Goal: Contribute content: Add original content to the website for others to see

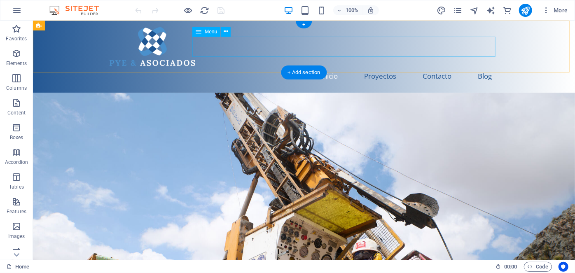
click at [431, 65] on nav "Inicio Proyectos Contacto Blog" at bounding box center [303, 75] width 389 height 20
click at [480, 65] on nav "Inicio Proyectos Contacto Blog" at bounding box center [303, 75] width 389 height 20
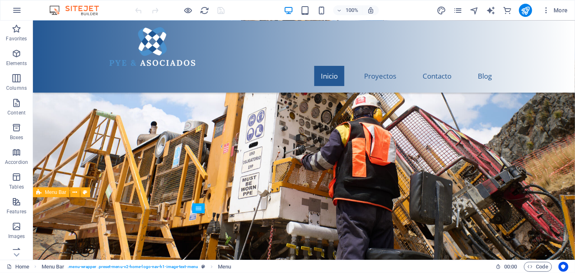
scroll to position [149, 0]
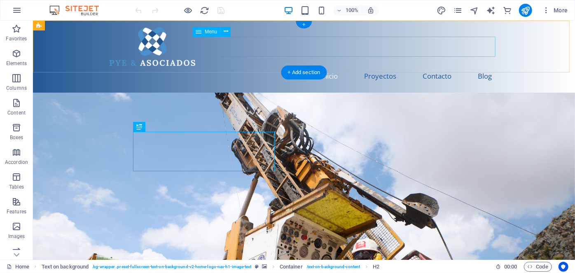
click at [477, 65] on nav "Inicio Proyectos Contacto Blog" at bounding box center [303, 75] width 389 height 20
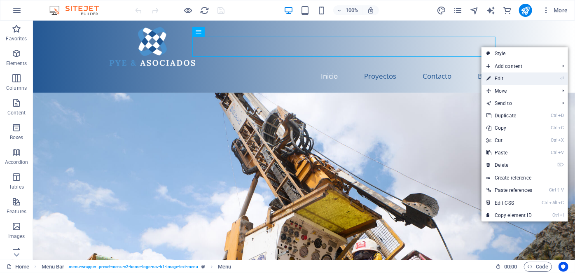
click at [493, 79] on link "⏎ Edit" at bounding box center [509, 78] width 56 height 12
select select
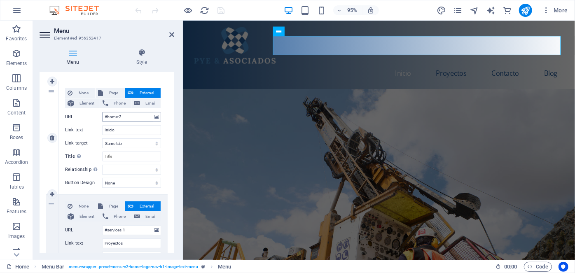
scroll to position [75, 0]
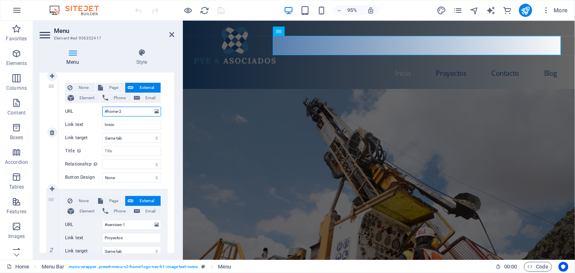
click at [133, 110] on input "#home-2" at bounding box center [131, 112] width 59 height 10
type input "#"
select select
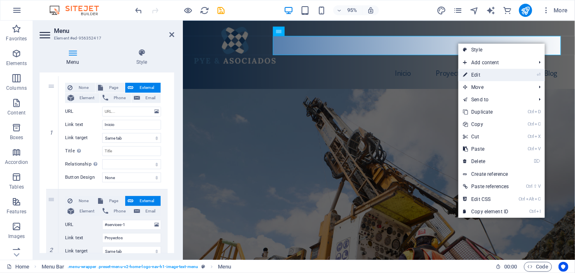
click at [489, 71] on link "⏎ Edit" at bounding box center [486, 75] width 56 height 12
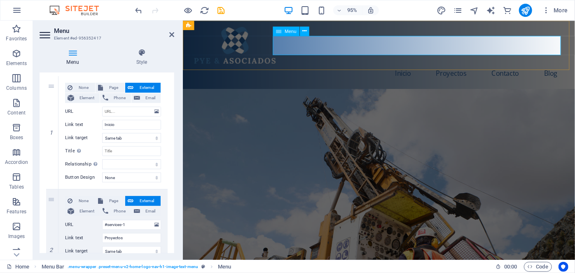
click at [564, 66] on nav "Inicio Proyectos Contacto Blog" at bounding box center [388, 76] width 389 height 20
click at [563, 66] on nav "Inicio Proyectos Contacto Blog" at bounding box center [388, 76] width 389 height 20
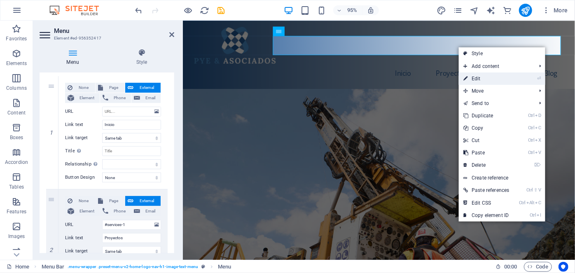
click at [517, 77] on li "⏎ Edit" at bounding box center [501, 78] width 86 height 12
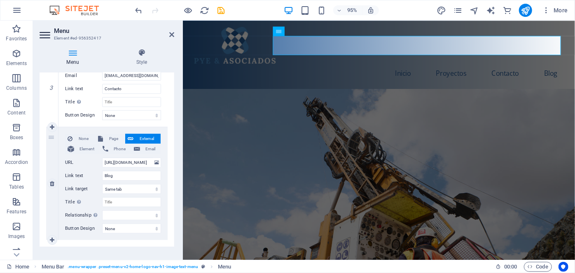
scroll to position [346, 0]
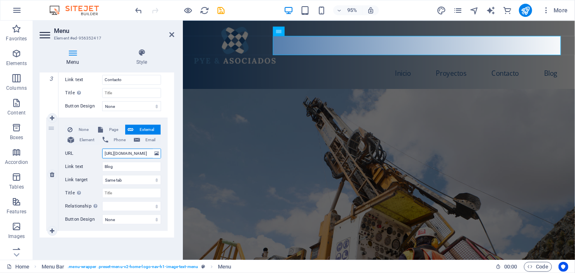
click at [129, 153] on input "https://www.blogger.com/blog/post/edit/1095851828241189220/860639852897100835" at bounding box center [131, 154] width 59 height 10
click at [105, 154] on input "https://www.blogger.com/blog/post/edit/1095851828241189220/860639852897100835" at bounding box center [131, 154] width 59 height 10
type input "5"
select select
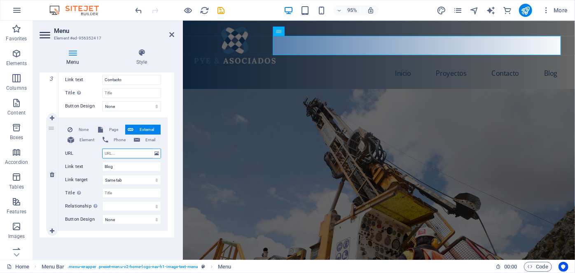
select select
paste input "[URL][DOMAIN_NAME]"
type input "[URL][DOMAIN_NAME]"
select select
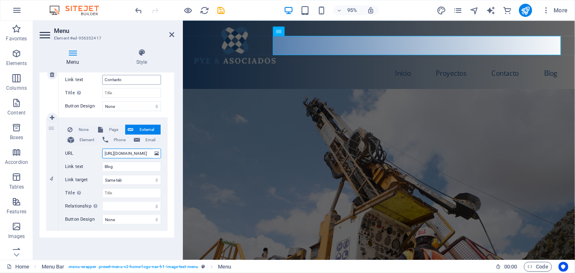
select select
type input "[URL][DOMAIN_NAME]"
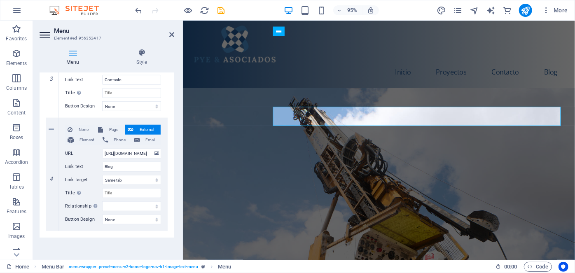
scroll to position [0, 0]
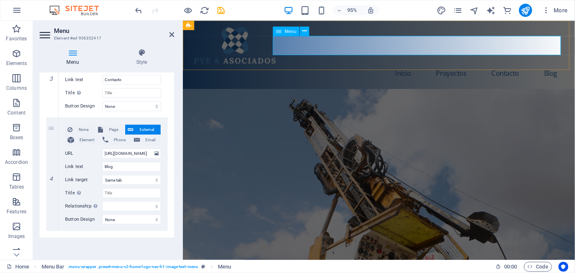
click at [522, 66] on nav "Inicio Proyectos Contacto Blog" at bounding box center [388, 76] width 389 height 20
click at [520, 66] on nav "Inicio Proyectos Contacto Blog" at bounding box center [388, 76] width 389 height 20
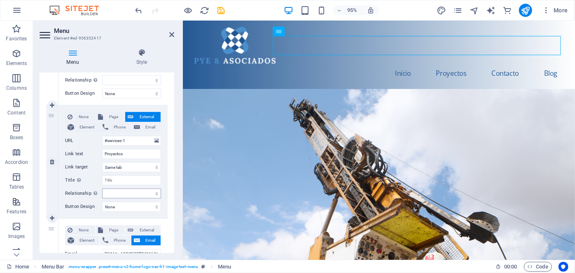
scroll to position [84, 0]
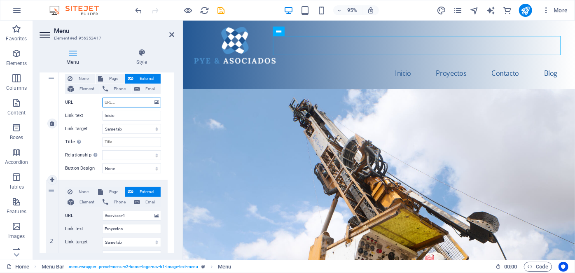
click at [130, 102] on input "URL" at bounding box center [131, 103] width 59 height 10
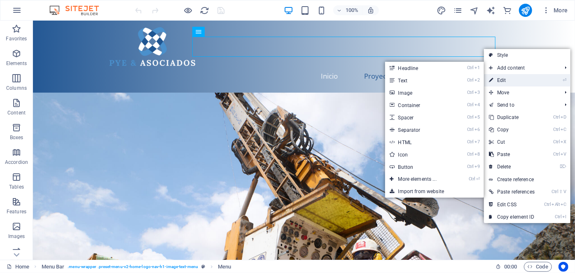
click at [498, 77] on link "⏎ Edit" at bounding box center [512, 80] width 56 height 12
select select
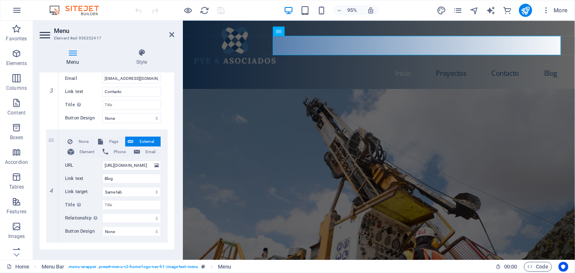
scroll to position [337, 0]
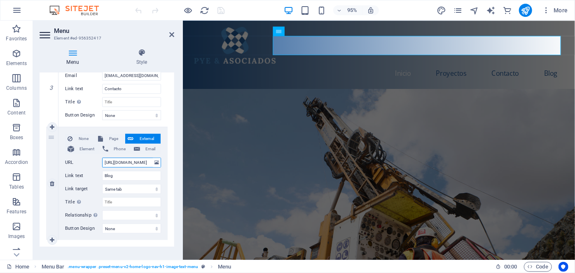
click at [105, 162] on input "https://www.blogger.com/blog/post/edit/1095851828241189220/860639852897100835" at bounding box center [131, 163] width 59 height 10
type input "5"
select select
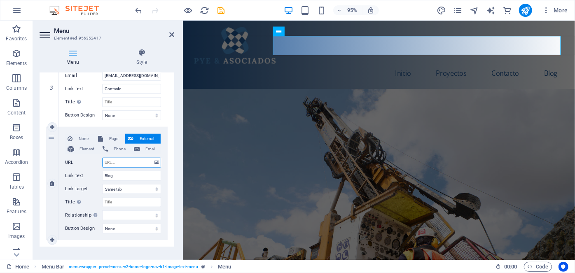
paste input "https://blog.pyeasociados.com/"
type input "https://blog.pyeasociados.com/"
select select
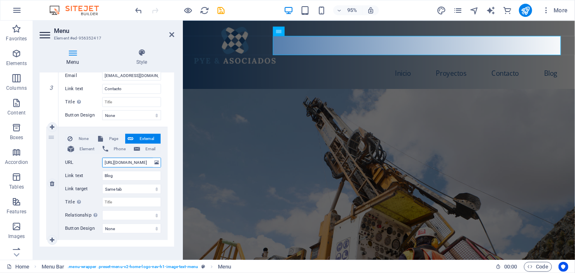
select select
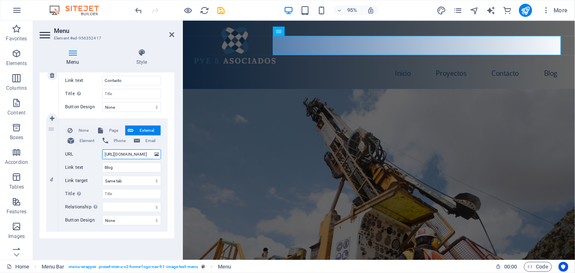
scroll to position [346, 0]
type input "https://blog.pyeasociados.com/"
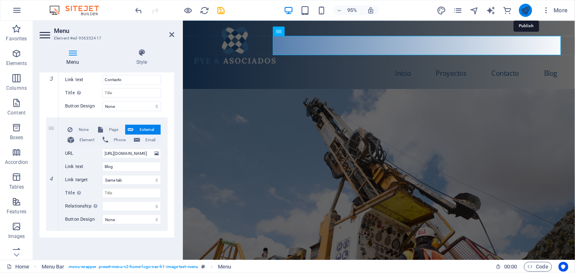
click at [525, 10] on icon "publish" at bounding box center [524, 10] width 9 height 9
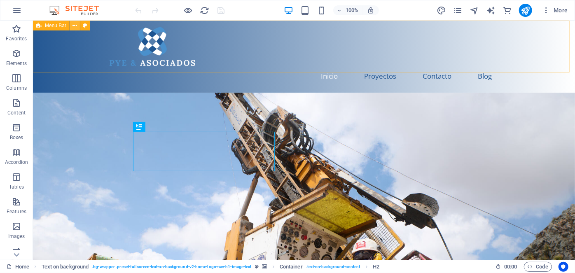
click at [74, 24] on icon at bounding box center [75, 25] width 5 height 9
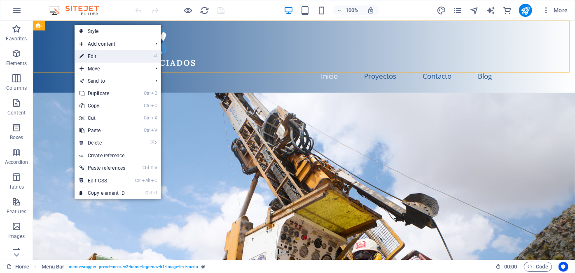
click at [86, 54] on link "⏎ Edit" at bounding box center [103, 56] width 56 height 12
select select "header"
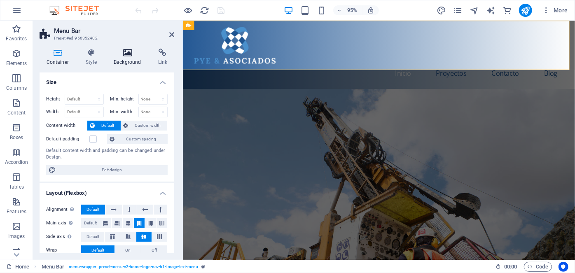
click at [124, 52] on icon at bounding box center [127, 53] width 41 height 8
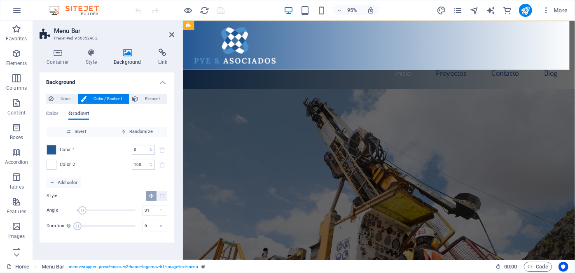
drag, startPoint x: 91, startPoint y: 210, endPoint x: 82, endPoint y: 205, distance: 10.2
click at [82, 206] on span "Angle" at bounding box center [82, 210] width 8 height 8
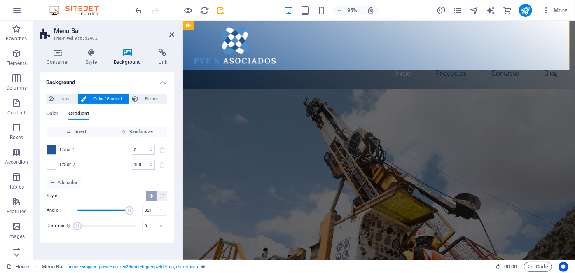
drag, startPoint x: 83, startPoint y: 209, endPoint x: 129, endPoint y: 215, distance: 46.9
click at [129, 215] on span "Angle" at bounding box center [106, 210] width 58 height 12
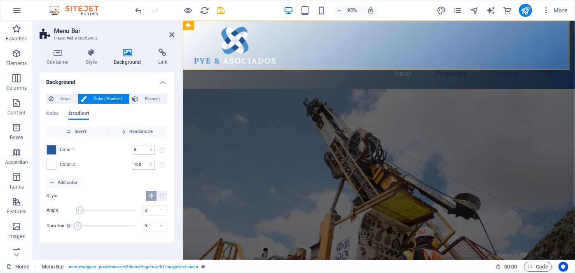
type input "0"
drag, startPoint x: 128, startPoint y: 211, endPoint x: 31, endPoint y: 211, distance: 97.6
click at [31, 211] on section "Favorites Elements Columns Content Boxes Accordion Tables Features Images Slide…" at bounding box center [287, 140] width 575 height 239
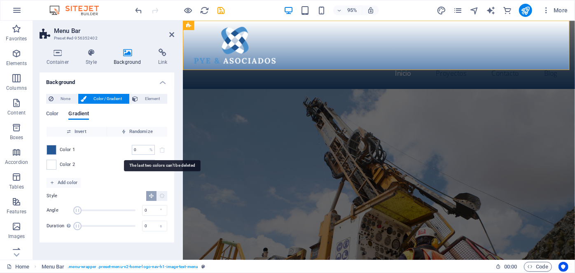
click at [164, 149] on span at bounding box center [162, 150] width 10 height 10
click at [148, 151] on div "0 % ​" at bounding box center [143, 150] width 23 height 10
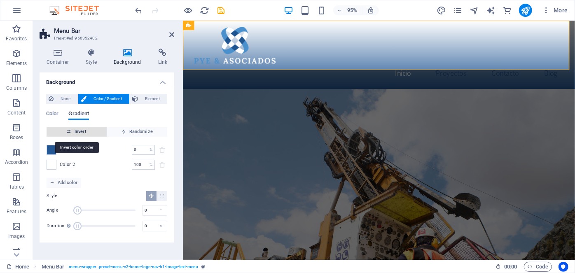
click at [85, 129] on span "Invert" at bounding box center [77, 132] width 54 height 10
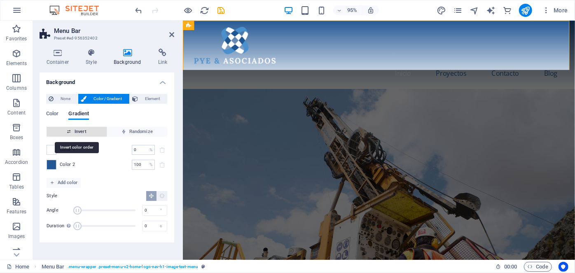
click at [85, 130] on span "Invert" at bounding box center [77, 132] width 54 height 10
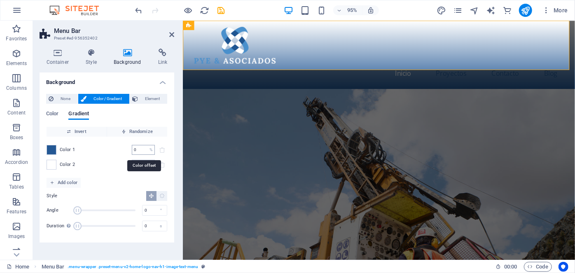
click at [137, 151] on input "0" at bounding box center [139, 150] width 14 height 10
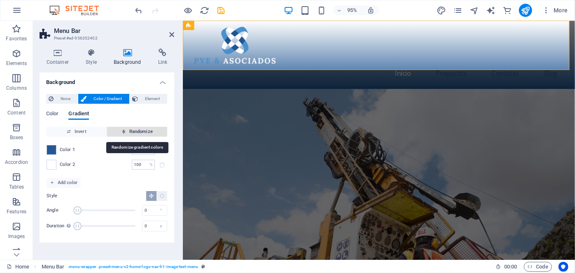
click at [107, 135] on button "Randomize" at bounding box center [137, 132] width 60 height 10
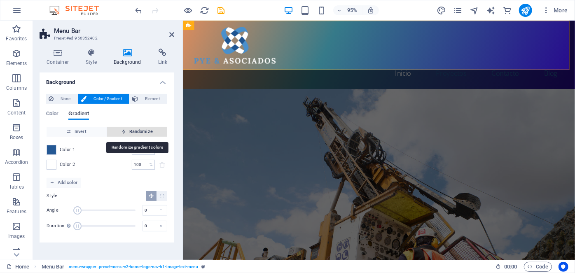
type input "0"
type input "63"
type input "295"
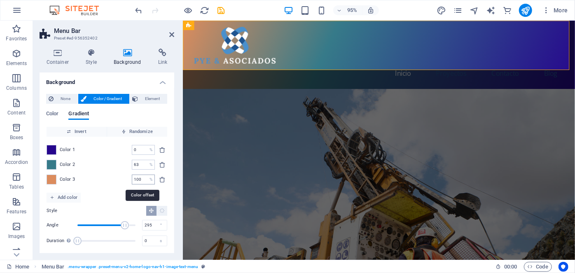
click at [145, 180] on input "100" at bounding box center [139, 180] width 14 height 10
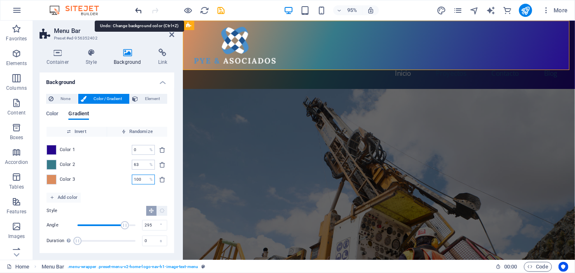
click at [137, 7] on icon "undo" at bounding box center [138, 10] width 9 height 9
type input "1"
type input "100"
type input "0"
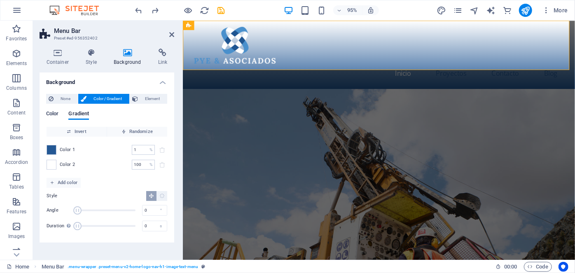
click at [51, 114] on span "Color" at bounding box center [52, 115] width 12 height 12
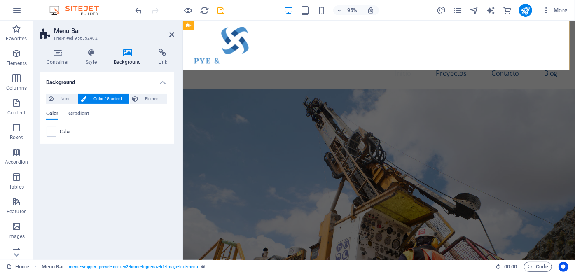
click at [51, 114] on span "Color" at bounding box center [52, 115] width 12 height 12
click at [137, 9] on icon "undo" at bounding box center [138, 10] width 9 height 9
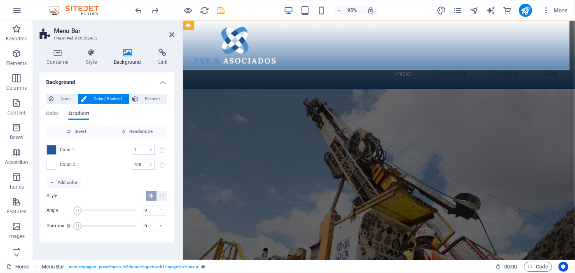
click at [483, 93] on figure at bounding box center [388, 236] width 413 height 287
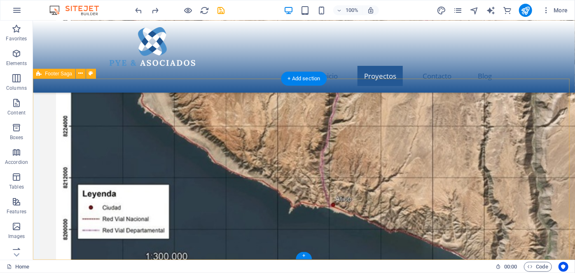
scroll to position [1367, 0]
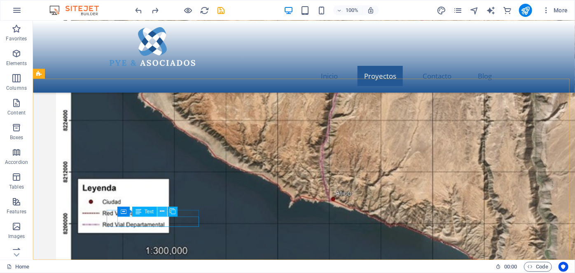
click at [163, 210] on icon at bounding box center [162, 211] width 5 height 9
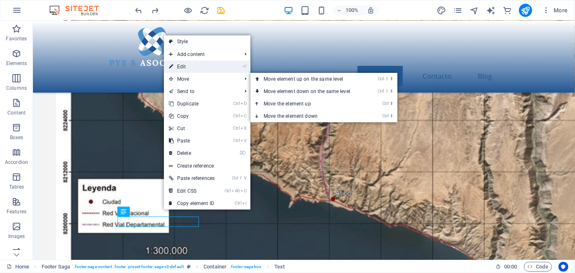
click at [205, 68] on link "⏎ Edit" at bounding box center [192, 67] width 56 height 12
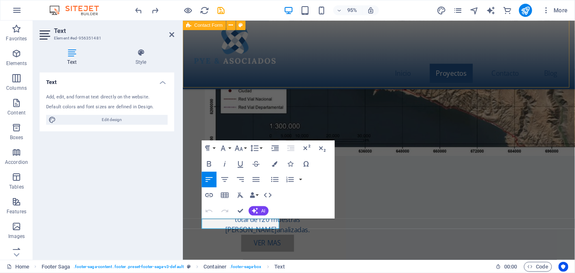
scroll to position [1354, 0]
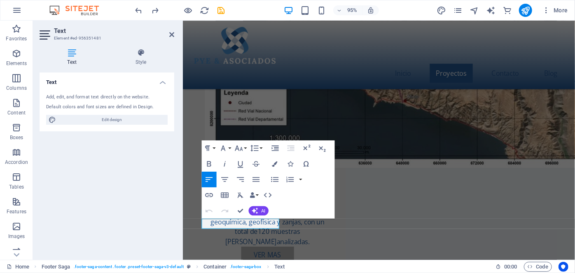
click at [71, 53] on icon at bounding box center [72, 53] width 65 height 8
click at [145, 55] on icon at bounding box center [140, 53] width 67 height 8
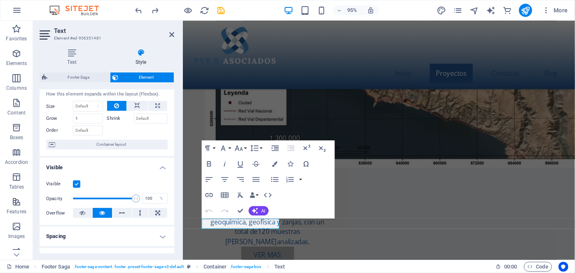
scroll to position [0, 0]
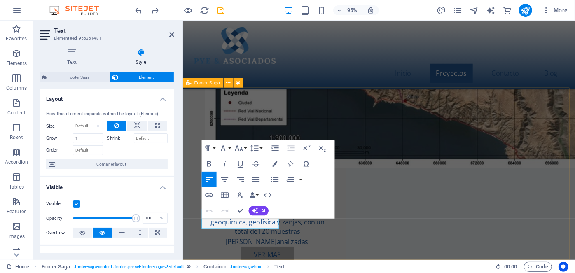
drag, startPoint x: 237, startPoint y: 235, endPoint x: 191, endPoint y: 229, distance: 46.5
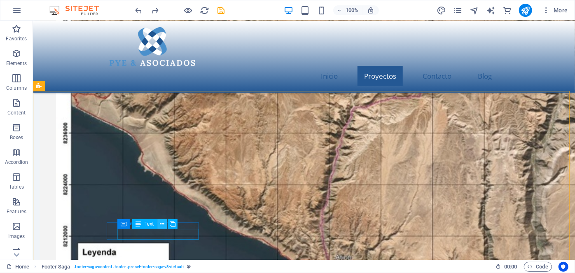
click at [162, 225] on icon at bounding box center [162, 224] width 5 height 9
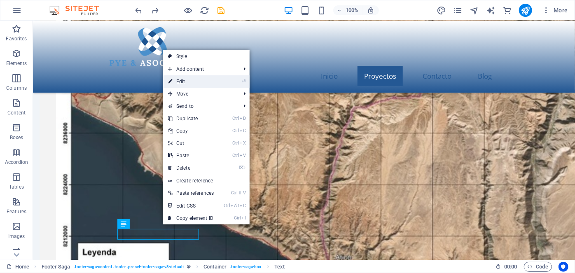
click at [186, 82] on link "⏎ Edit" at bounding box center [191, 81] width 56 height 12
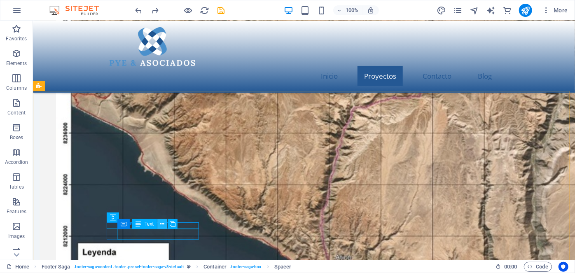
click at [162, 226] on icon at bounding box center [162, 224] width 5 height 9
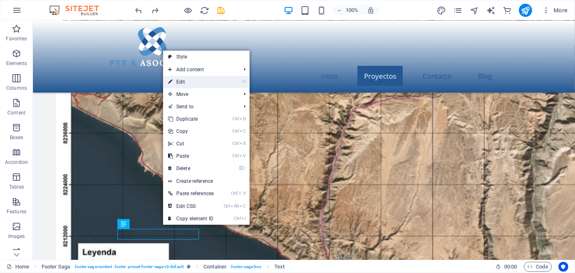
click at [194, 81] on link "⏎ Edit" at bounding box center [191, 82] width 56 height 12
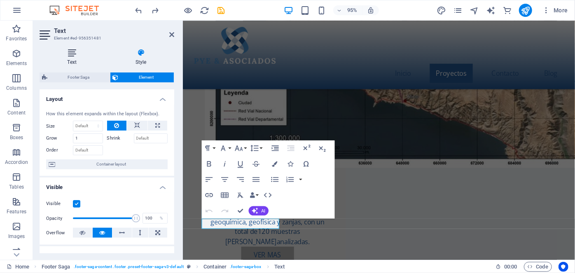
click at [72, 51] on icon at bounding box center [72, 53] width 65 height 8
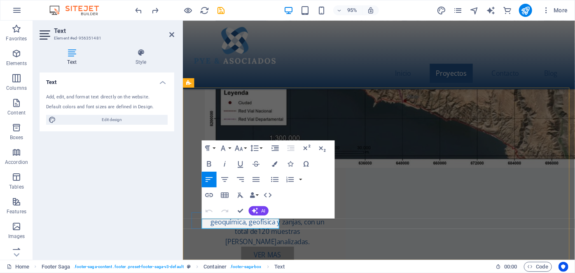
drag, startPoint x: 214, startPoint y: 234, endPoint x: 392, endPoint y: 245, distance: 179.0
click at [211, 196] on icon "button" at bounding box center [208, 195] width 9 height 9
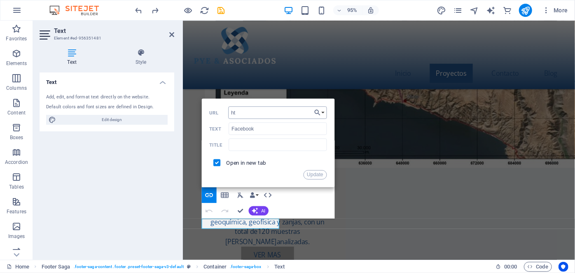
type input "h"
type input "https://www.facebook.com/profile.php?id=61576570979618"
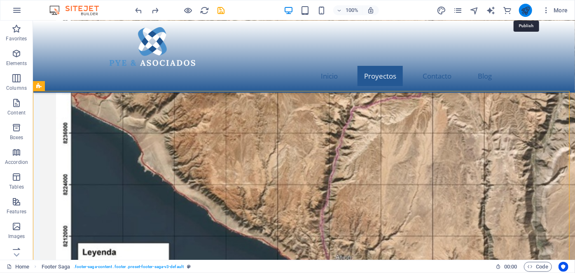
click at [522, 13] on icon "publish" at bounding box center [524, 10] width 9 height 9
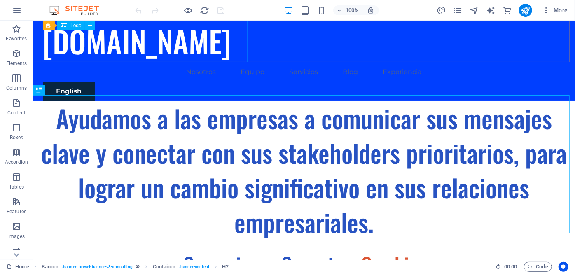
click at [75, 28] on div "Logo" at bounding box center [71, 26] width 28 height 10
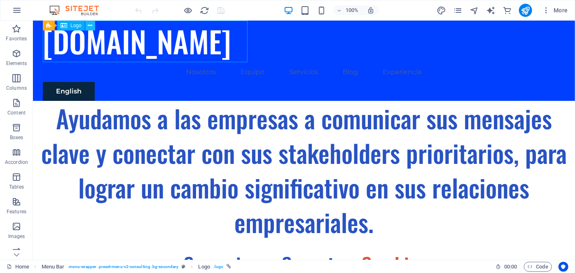
click at [89, 26] on icon at bounding box center [90, 25] width 5 height 9
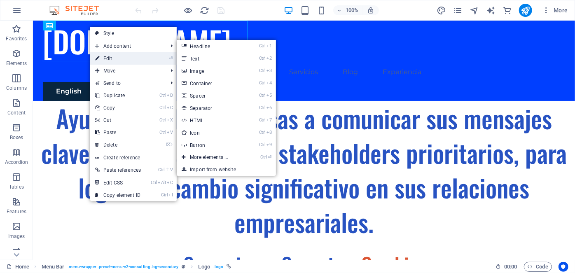
click at [102, 57] on link "⏎ Edit" at bounding box center [118, 58] width 56 height 12
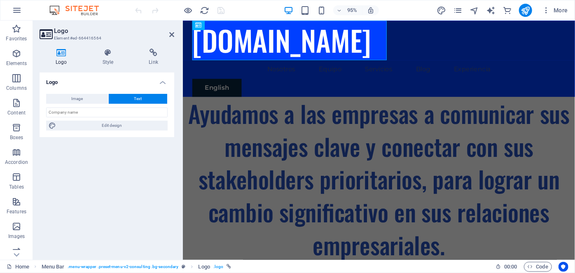
click at [65, 53] on icon at bounding box center [62, 53] width 44 height 8
click at [60, 54] on icon at bounding box center [62, 53] width 44 height 8
click at [72, 96] on span "Image" at bounding box center [78, 99] width 12 height 10
select select "DISABLED_OPTION_VALUE"
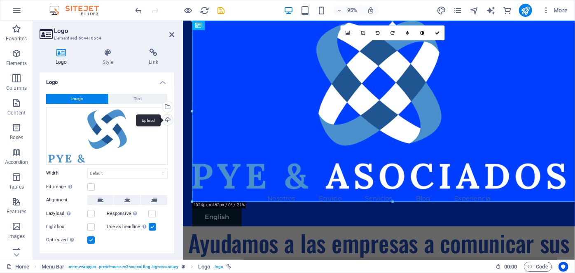
click at [166, 121] on div "Upload" at bounding box center [167, 120] width 12 height 12
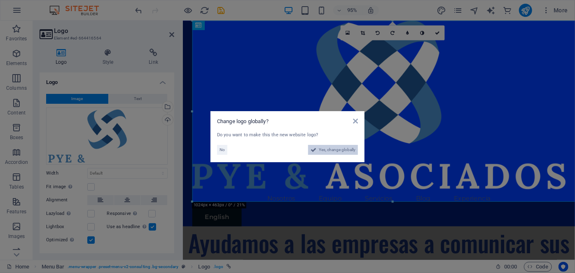
click at [327, 148] on span "Yes, change globally" at bounding box center [337, 150] width 37 height 10
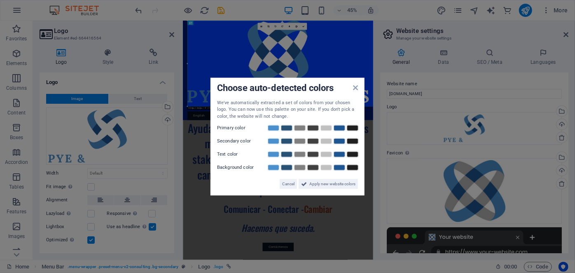
click at [222, 128] on label "Primary color" at bounding box center [241, 128] width 49 height 10
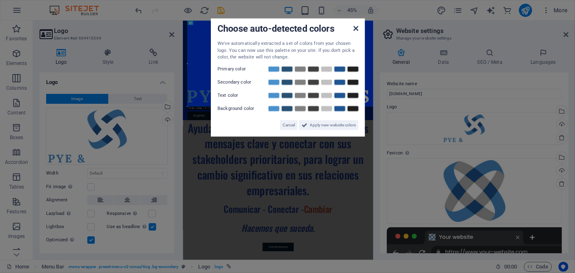
click at [354, 88] on div "Choose auto-detected colors We've automatically extracted a set of colors from …" at bounding box center [288, 78] width 154 height 118
click at [324, 124] on span "Apply new website colors" at bounding box center [333, 125] width 46 height 10
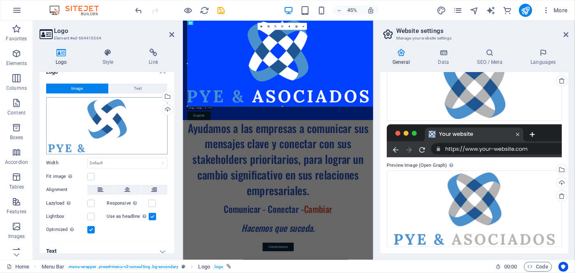
scroll to position [16, 0]
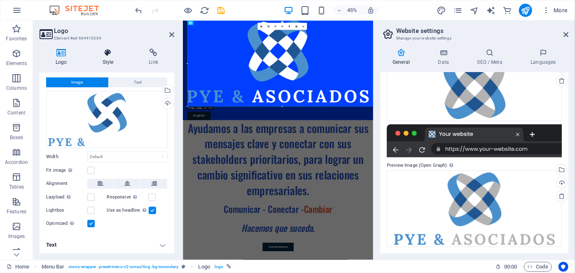
click at [109, 53] on icon at bounding box center [107, 53] width 43 height 8
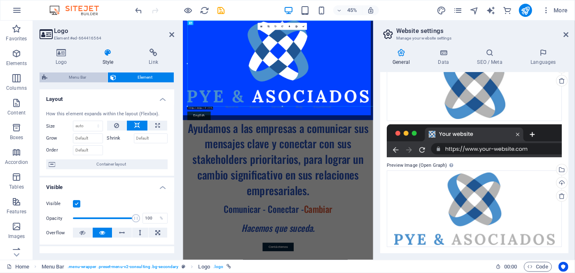
click at [85, 75] on span "Menu Bar" at bounding box center [77, 77] width 55 height 10
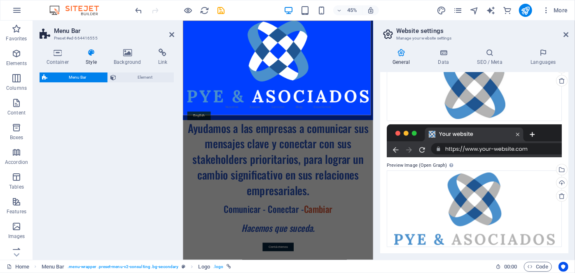
select select "rem"
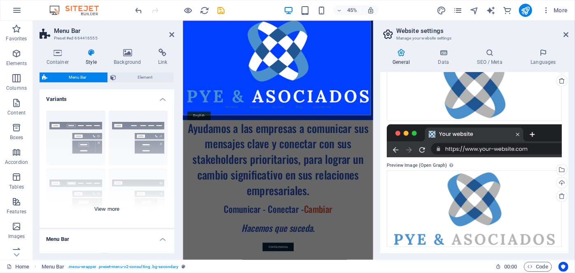
click at [77, 124] on div "Border Centered Default Fixed Loki Trigger Wide XXL" at bounding box center [107, 166] width 135 height 124
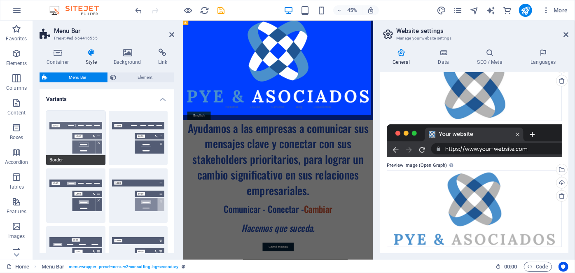
click at [90, 125] on button "Border" at bounding box center [75, 138] width 59 height 54
type input "1"
select select "rem"
type input "1"
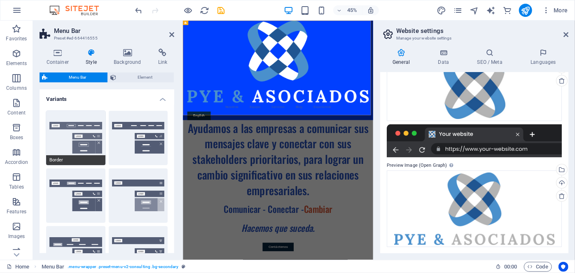
type input "1"
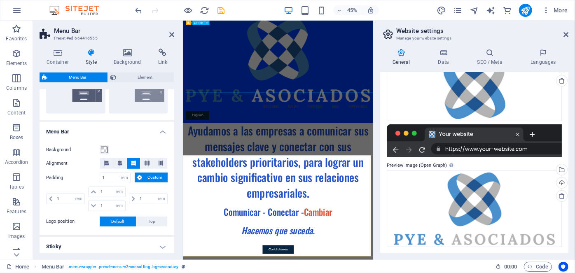
scroll to position [0, 0]
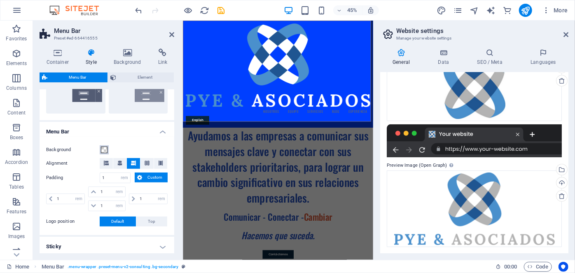
click at [105, 148] on span at bounding box center [104, 150] width 7 height 7
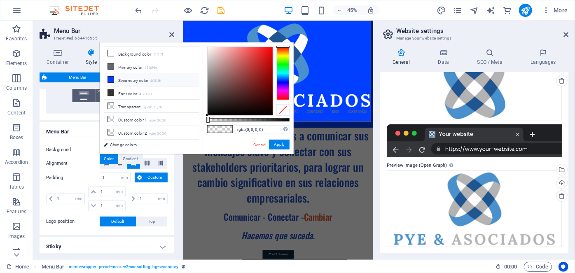
click at [111, 77] on icon at bounding box center [111, 80] width 6 height 6
type input "#003fff"
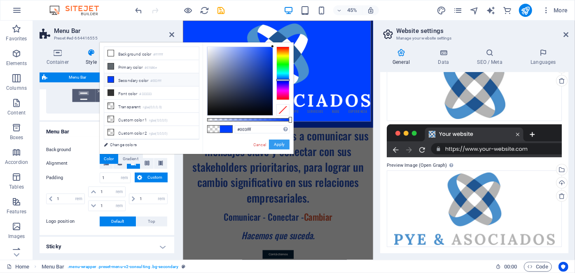
click at [276, 143] on button "Apply" at bounding box center [279, 145] width 21 height 10
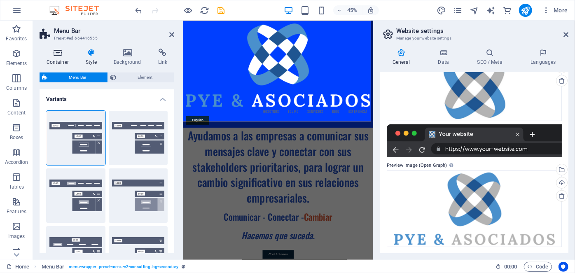
click at [54, 55] on icon at bounding box center [58, 53] width 36 height 8
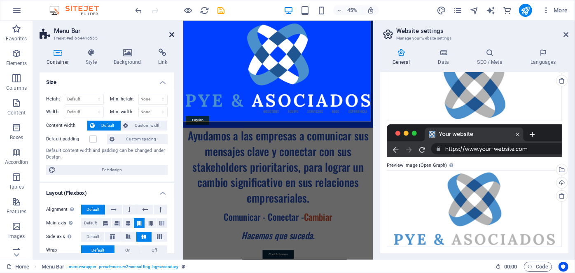
click at [170, 33] on icon at bounding box center [171, 34] width 5 height 7
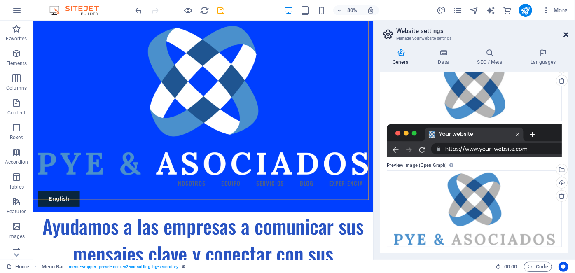
click at [564, 34] on icon at bounding box center [565, 34] width 5 height 7
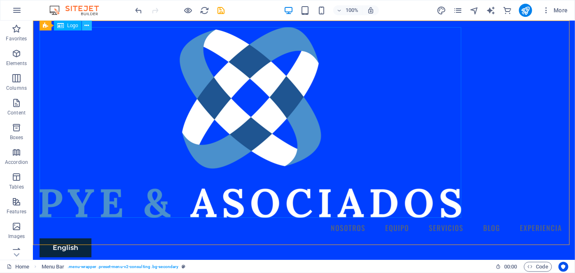
click at [87, 23] on icon at bounding box center [86, 25] width 5 height 9
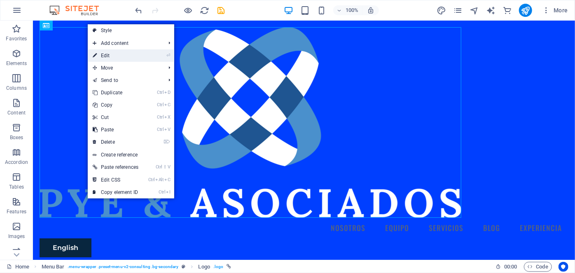
click at [103, 54] on link "⏎ Edit" at bounding box center [116, 55] width 56 height 12
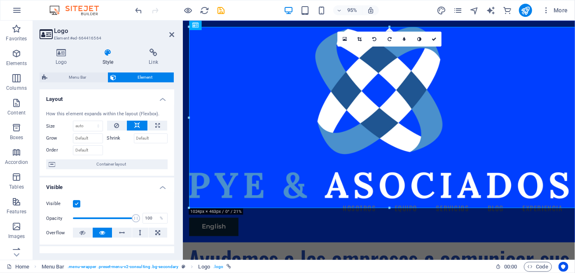
click at [222, 28] on div at bounding box center [389, 26] width 401 height 3
click at [196, 29] on div "Menu Bar" at bounding box center [200, 25] width 35 height 9
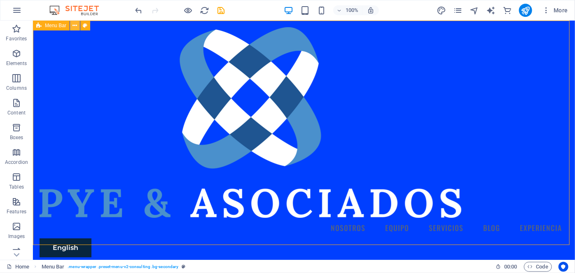
click at [73, 26] on icon at bounding box center [75, 25] width 5 height 9
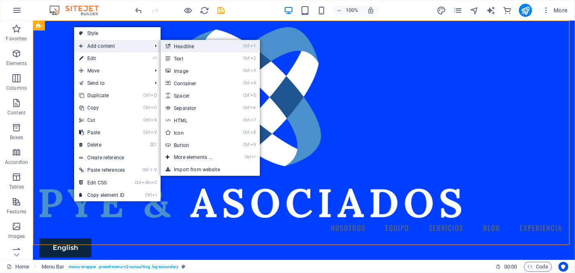
click at [186, 50] on link "Ctrl 1 Headline" at bounding box center [195, 46] width 68 height 12
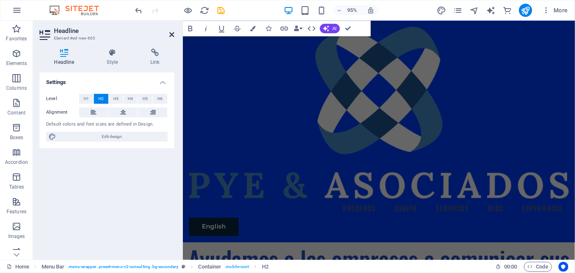
click at [171, 32] on icon at bounding box center [171, 34] width 5 height 7
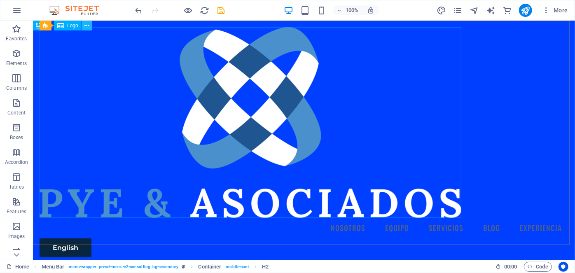
click at [86, 24] on icon at bounding box center [86, 25] width 5 height 9
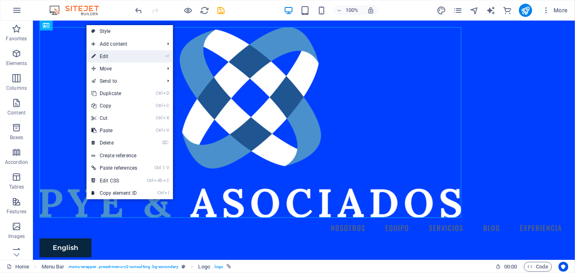
click at [117, 53] on link "⏎ Edit" at bounding box center [114, 56] width 56 height 12
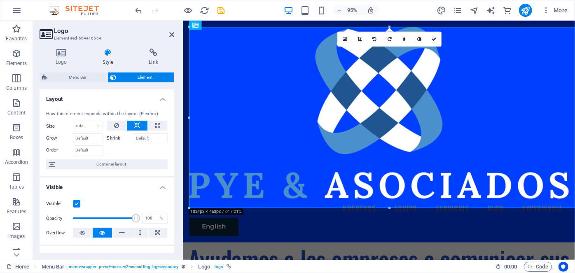
click at [109, 49] on icon at bounding box center [107, 53] width 43 height 8
click at [136, 127] on icon at bounding box center [137, 126] width 6 height 10
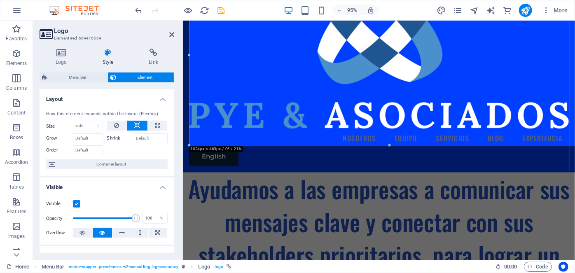
scroll to position [75, 0]
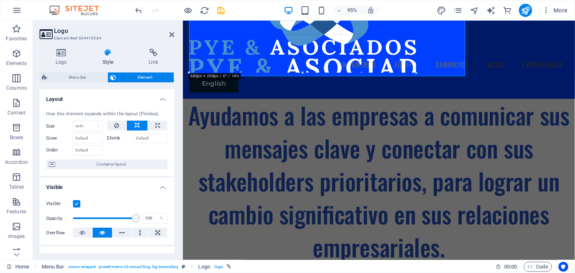
drag, startPoint x: 189, startPoint y: 135, endPoint x: 427, endPoint y: 49, distance: 253.6
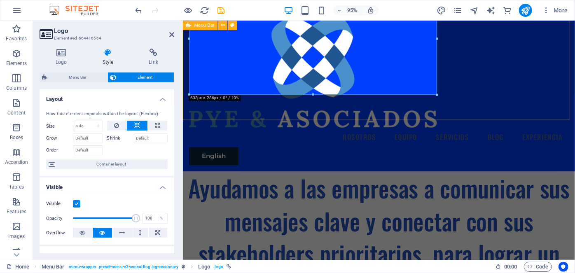
scroll to position [0, 0]
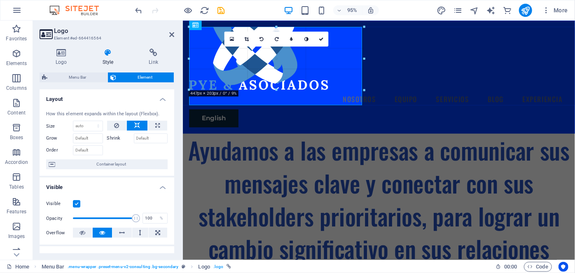
drag, startPoint x: 436, startPoint y: 28, endPoint x: 147, endPoint y: 83, distance: 295.1
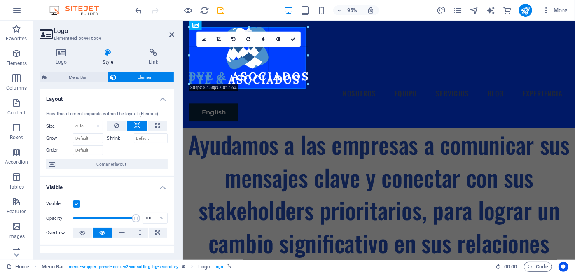
drag, startPoint x: 327, startPoint y: 28, endPoint x: 296, endPoint y: 48, distance: 36.9
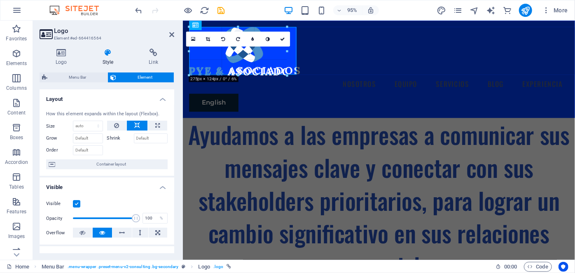
drag, startPoint x: 298, startPoint y: 28, endPoint x: 288, endPoint y: 32, distance: 11.3
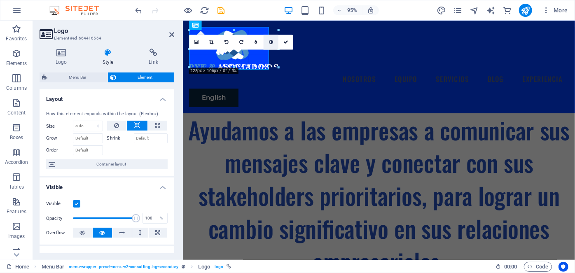
drag, startPoint x: 293, startPoint y: 27, endPoint x: 268, endPoint y: 42, distance: 29.2
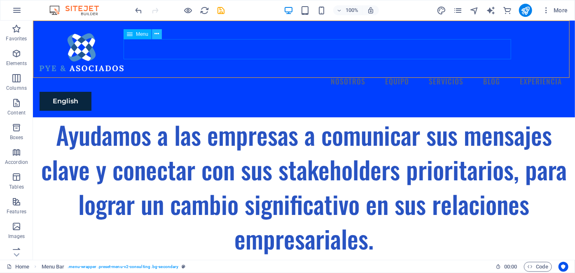
click at [157, 33] on icon at bounding box center [157, 34] width 5 height 9
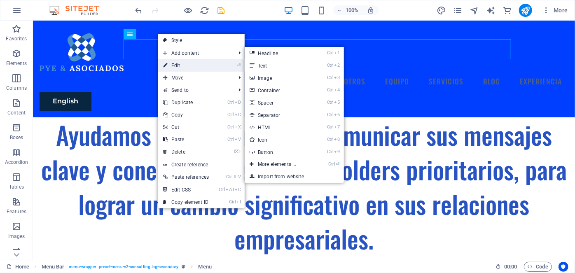
click at [180, 67] on link "⏎ Edit" at bounding box center [186, 65] width 56 height 12
select select
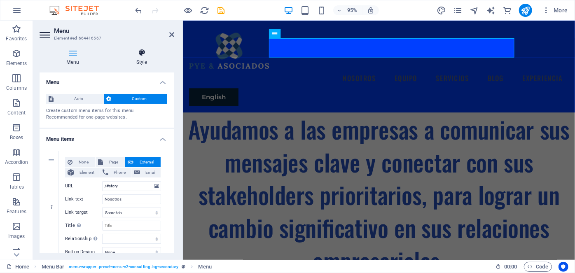
click at [142, 53] on icon at bounding box center [141, 53] width 65 height 8
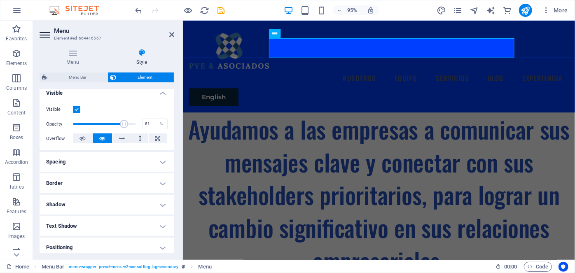
scroll to position [112, 0]
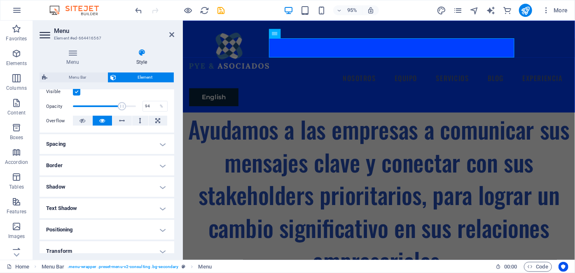
type input "96"
drag, startPoint x: 122, startPoint y: 105, endPoint x: 132, endPoint y: 105, distance: 9.5
click at [132, 105] on span at bounding box center [133, 106] width 8 height 8
click at [424, 117] on div "Ayudamos a las empresas a comunicar sus mensajes clave y conectar con sus stake…" at bounding box center [388, 262] width 413 height 291
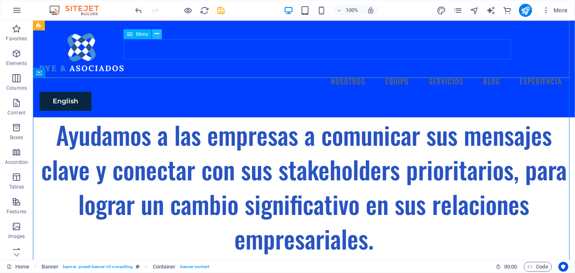
click at [157, 34] on icon at bounding box center [157, 34] width 5 height 9
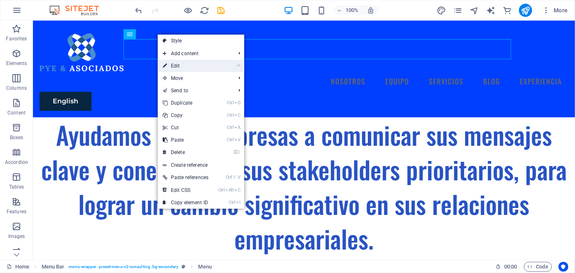
click at [171, 65] on link "⏎ Edit" at bounding box center [186, 66] width 56 height 12
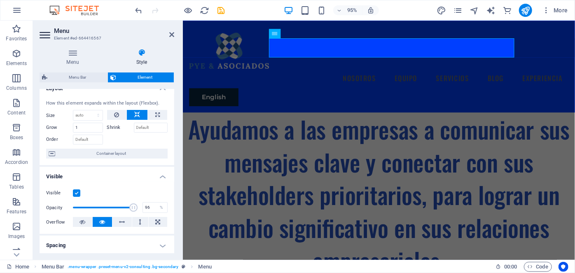
scroll to position [0, 0]
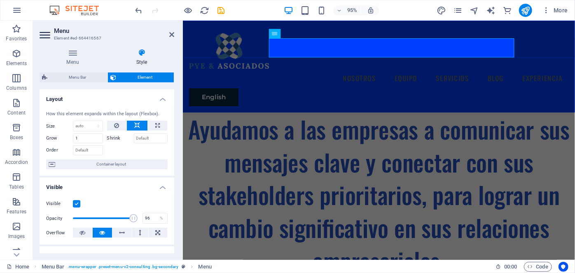
click at [146, 51] on icon at bounding box center [141, 53] width 65 height 8
click at [145, 51] on icon at bounding box center [141, 53] width 65 height 8
click at [302, 34] on icon at bounding box center [300, 33] width 4 height 8
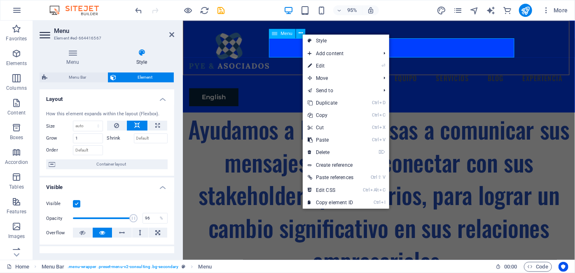
click at [279, 33] on div "Menu" at bounding box center [282, 33] width 27 height 9
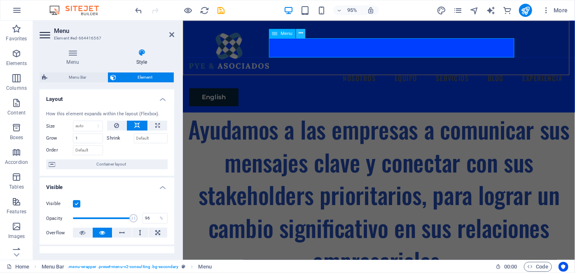
click at [301, 34] on icon at bounding box center [300, 33] width 4 height 8
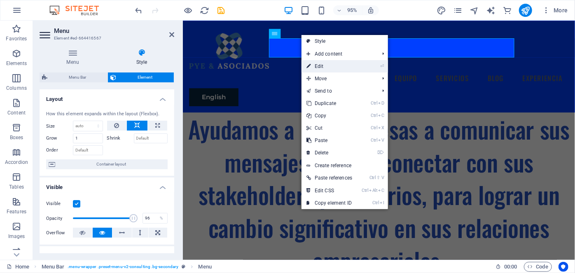
click at [319, 68] on link "⏎ Edit" at bounding box center [329, 66] width 56 height 12
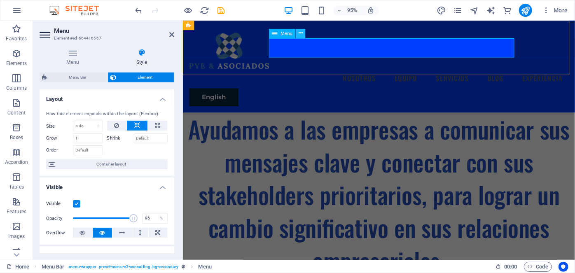
click at [301, 35] on icon at bounding box center [300, 33] width 4 height 8
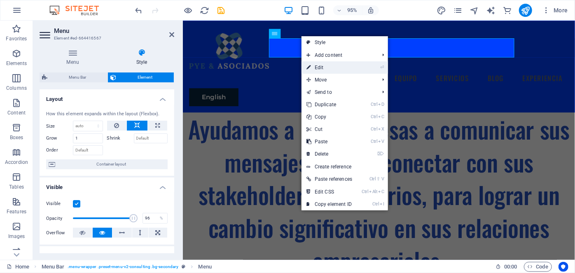
click at [323, 67] on link "⏎ Edit" at bounding box center [329, 67] width 56 height 12
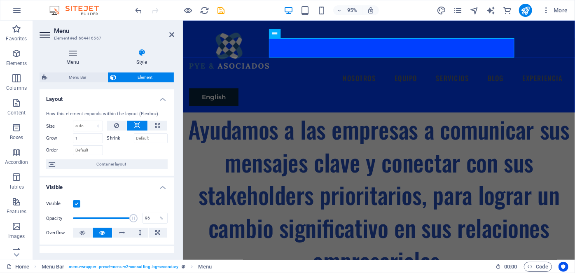
click at [74, 49] on icon at bounding box center [73, 53] width 66 height 8
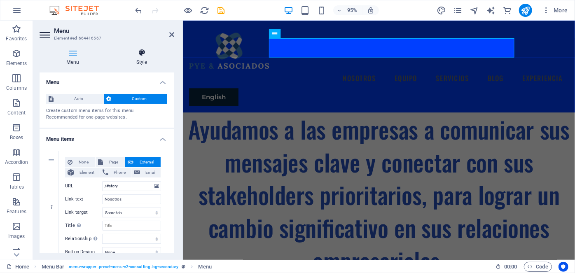
click at [145, 53] on icon at bounding box center [141, 53] width 65 height 8
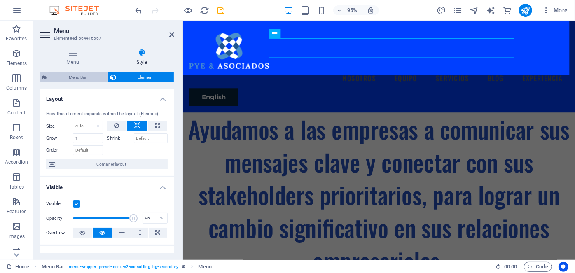
click at [68, 75] on span "Menu Bar" at bounding box center [77, 77] width 55 height 10
select select "rem"
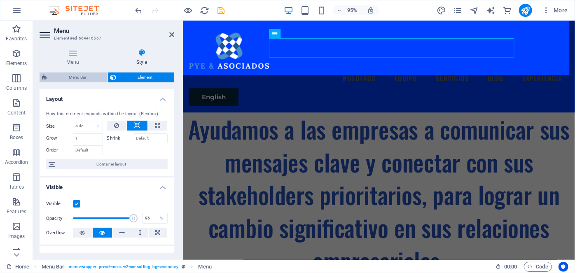
select select "rem"
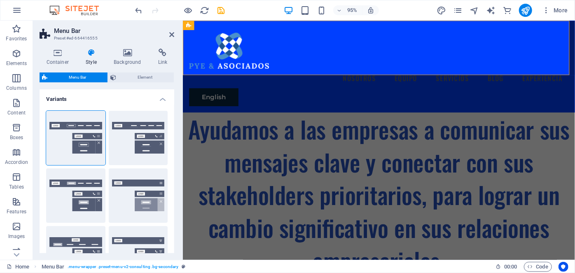
click at [93, 51] on icon at bounding box center [91, 53] width 25 height 8
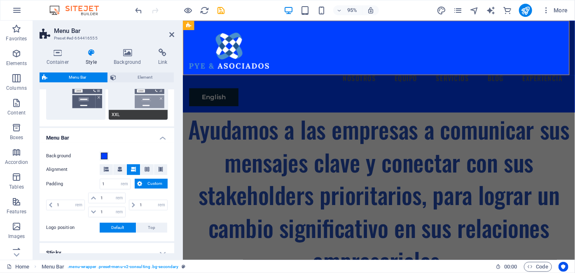
scroll to position [262, 0]
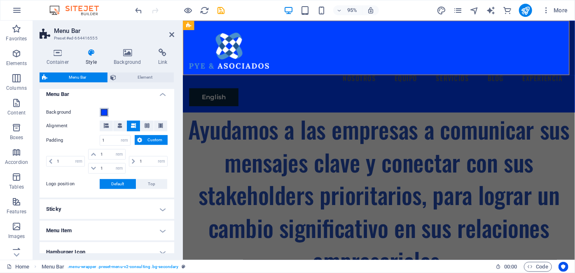
click at [105, 113] on span at bounding box center [104, 112] width 7 height 7
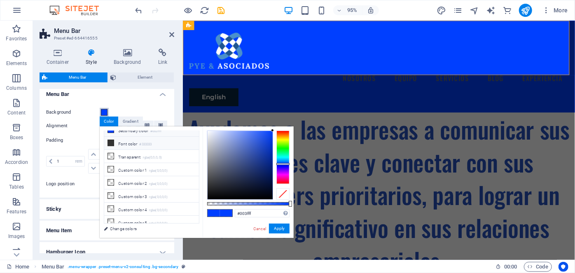
scroll to position [0, 0]
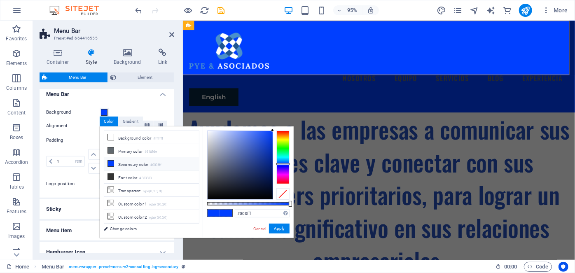
click at [401, 7] on div "95% More" at bounding box center [352, 10] width 437 height 13
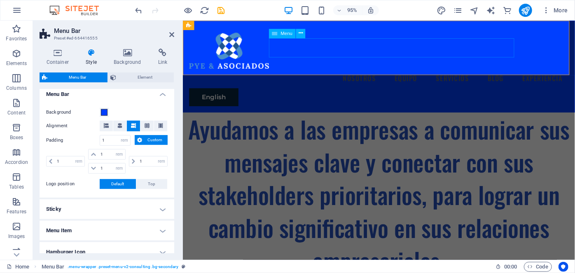
click at [321, 71] on nav "Nosotros Equipo Servicios Blog Experiencia" at bounding box center [388, 81] width 399 height 21
click at [301, 33] on icon at bounding box center [300, 33] width 4 height 8
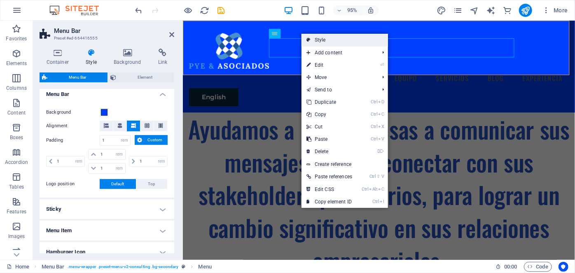
click at [314, 37] on link "Style" at bounding box center [344, 40] width 86 height 12
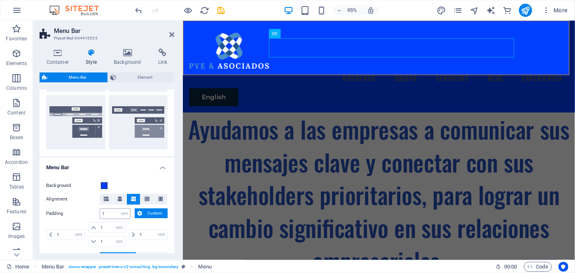
scroll to position [187, 0]
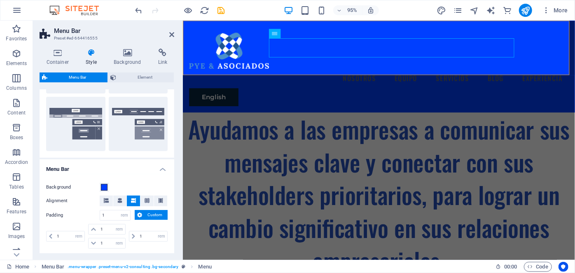
click at [122, 47] on div "Container Style Background Link Size Height Default px rem % vh vw Min. height …" at bounding box center [107, 151] width 148 height 218
click at [126, 51] on icon at bounding box center [127, 53] width 41 height 8
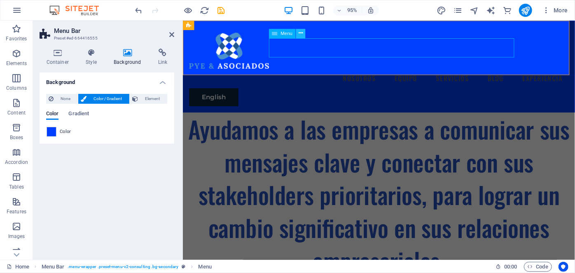
click at [301, 32] on icon at bounding box center [300, 33] width 4 height 8
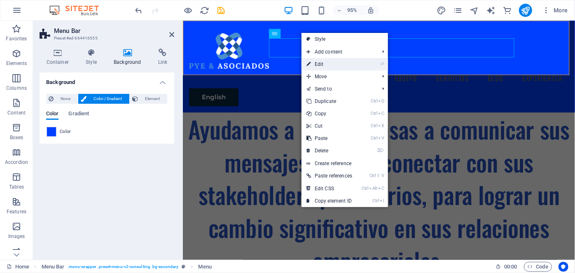
click at [324, 63] on link "⏎ Edit" at bounding box center [329, 64] width 56 height 12
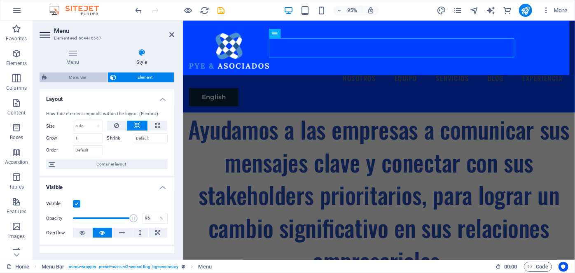
click at [69, 76] on span "Menu Bar" at bounding box center [77, 77] width 55 height 10
select select "rem"
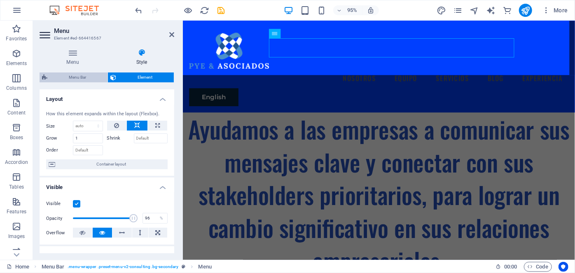
select select "rem"
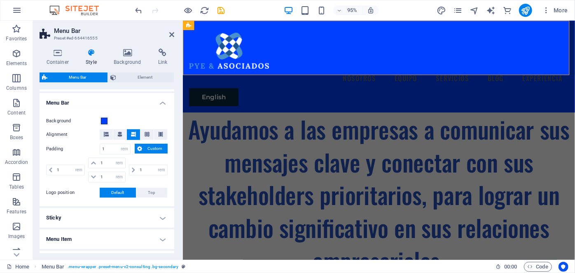
scroll to position [158, 0]
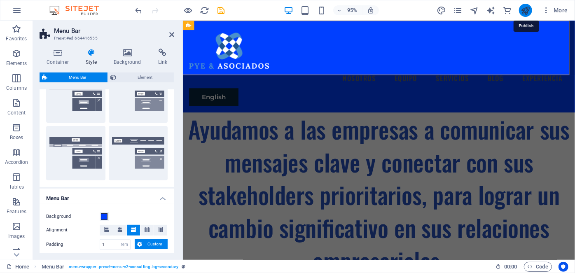
click at [526, 8] on icon "publish" at bounding box center [524, 10] width 9 height 9
checkbox input "false"
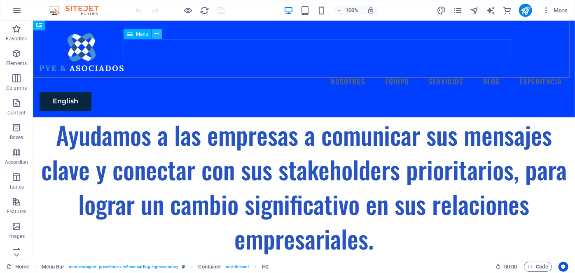
click at [159, 34] on icon at bounding box center [157, 34] width 5 height 9
click at [86, 24] on icon at bounding box center [86, 25] width 5 height 9
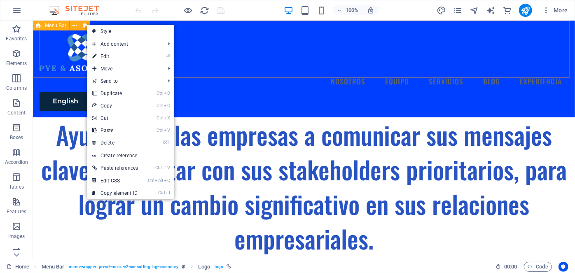
click at [49, 26] on span "Menu Bar" at bounding box center [55, 25] width 21 height 5
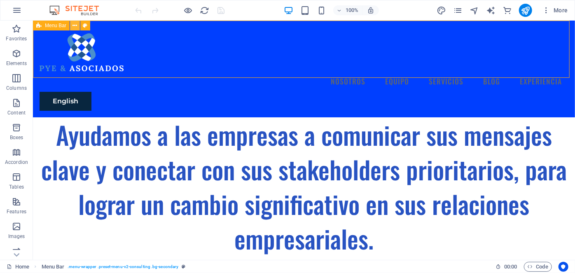
click at [77, 26] on button at bounding box center [75, 26] width 10 height 10
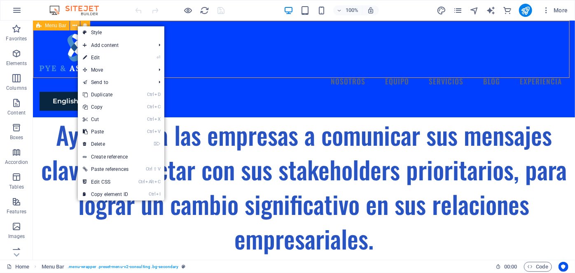
click at [72, 21] on button at bounding box center [75, 26] width 10 height 10
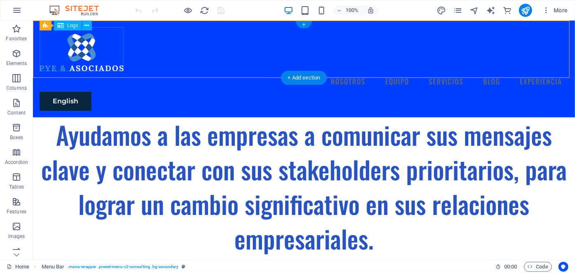
click at [44, 44] on div at bounding box center [303, 49] width 529 height 44
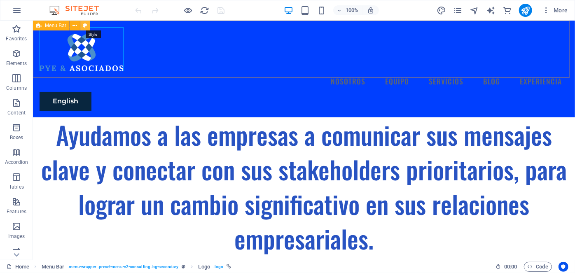
click at [86, 24] on icon at bounding box center [85, 25] width 5 height 9
select select "rem"
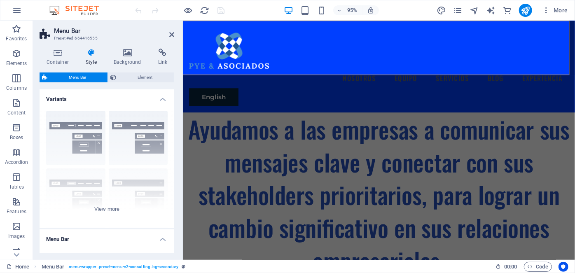
click at [92, 52] on icon at bounding box center [91, 53] width 25 height 8
click at [92, 51] on icon at bounding box center [91, 53] width 25 height 8
click at [127, 51] on icon at bounding box center [127, 53] width 41 height 8
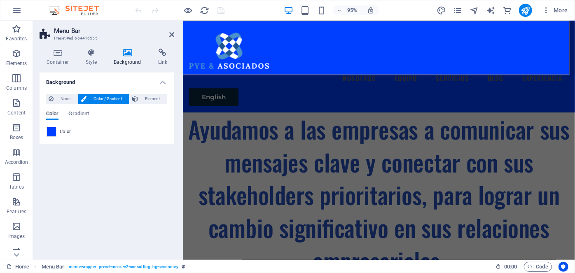
click at [103, 96] on span "Color / Gradient" at bounding box center [108, 99] width 38 height 10
click at [79, 114] on span "Gradient" at bounding box center [78, 115] width 21 height 12
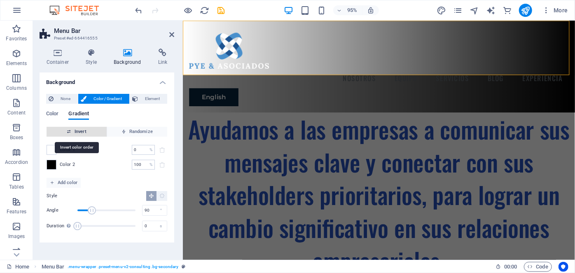
click at [76, 129] on span "Invert" at bounding box center [77, 132] width 54 height 10
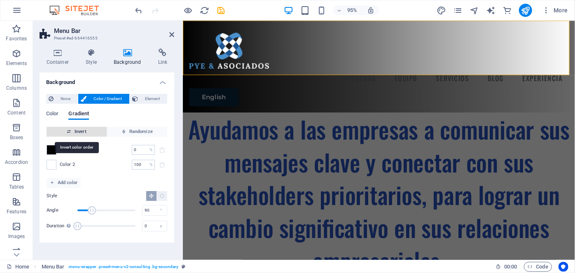
click at [97, 131] on span "Invert" at bounding box center [77, 132] width 54 height 10
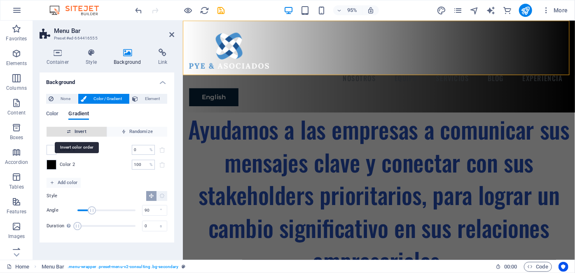
click at [58, 131] on span "Invert" at bounding box center [77, 132] width 54 height 10
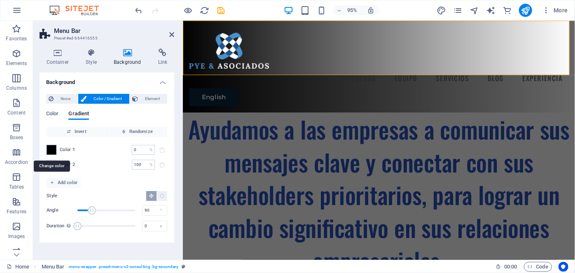
click at [51, 146] on span at bounding box center [51, 149] width 9 height 9
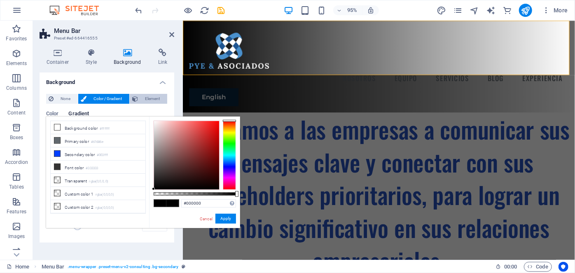
click at [151, 98] on span "Element" at bounding box center [152, 99] width 24 height 10
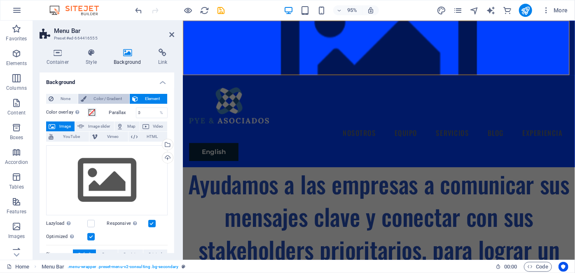
click at [105, 100] on span "Color / Gradient" at bounding box center [108, 99] width 38 height 10
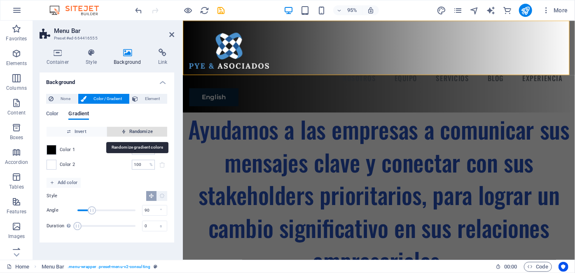
click at [129, 133] on span "Randomize" at bounding box center [137, 132] width 54 height 10
type input "37"
type input "101"
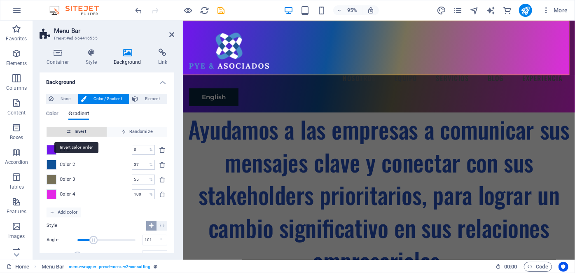
click at [84, 130] on span "Invert" at bounding box center [77, 132] width 54 height 10
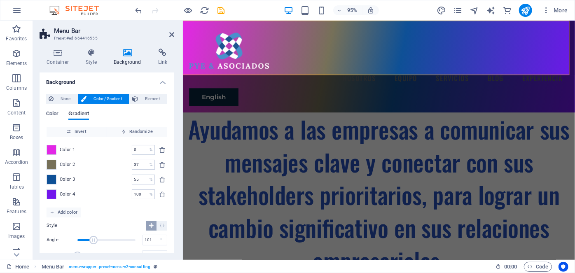
click at [47, 111] on span "Color" at bounding box center [52, 115] width 12 height 12
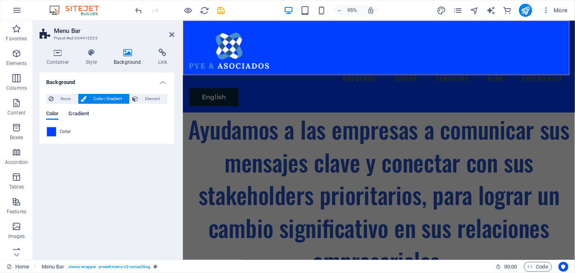
click at [77, 112] on span "Gradient" at bounding box center [78, 115] width 21 height 12
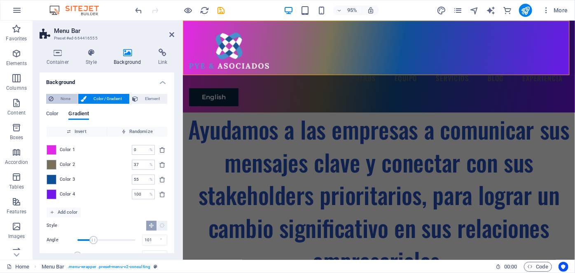
click at [59, 99] on span "None" at bounding box center [65, 99] width 19 height 10
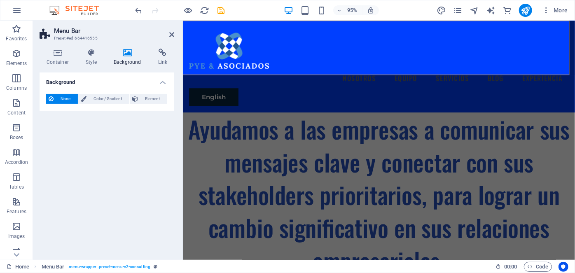
click at [127, 53] on icon at bounding box center [127, 53] width 41 height 8
click at [126, 53] on icon at bounding box center [127, 53] width 41 height 8
click at [92, 53] on icon at bounding box center [91, 53] width 25 height 8
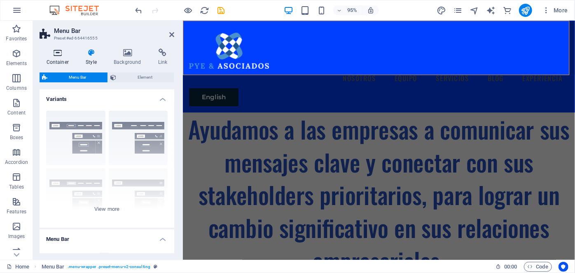
click at [58, 54] on icon at bounding box center [58, 53] width 36 height 8
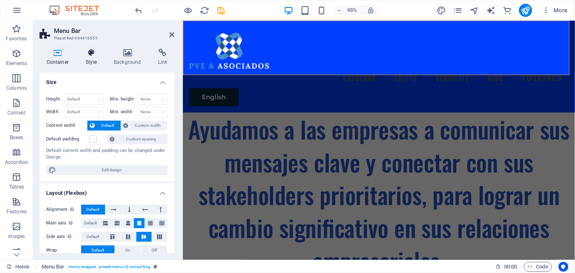
click at [89, 54] on icon at bounding box center [91, 53] width 25 height 8
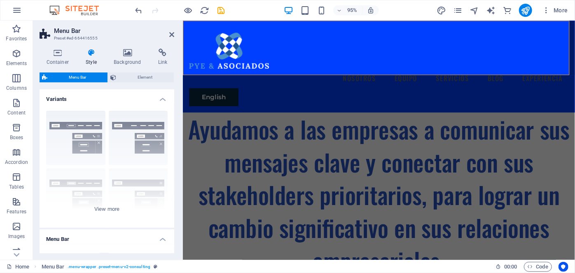
click at [77, 75] on span "Menu Bar" at bounding box center [77, 77] width 55 height 10
click at [123, 54] on icon at bounding box center [127, 53] width 41 height 8
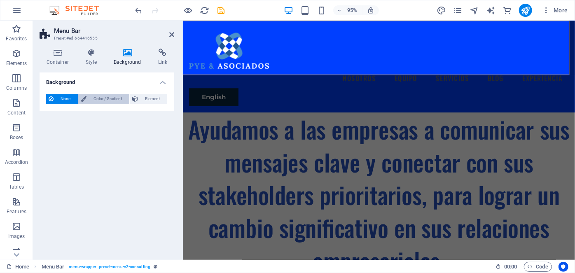
click at [100, 95] on span "Color / Gradient" at bounding box center [108, 99] width 38 height 10
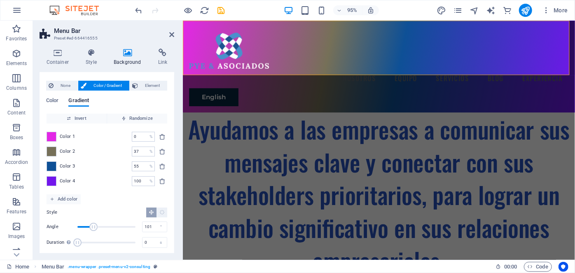
scroll to position [18, 0]
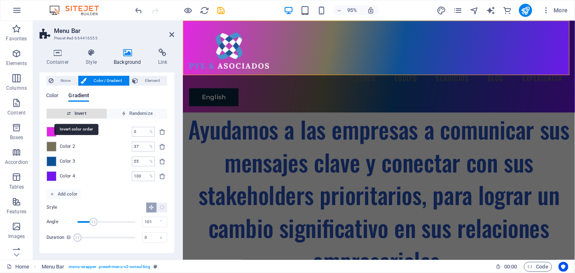
click at [82, 114] on span "Invert" at bounding box center [77, 114] width 54 height 10
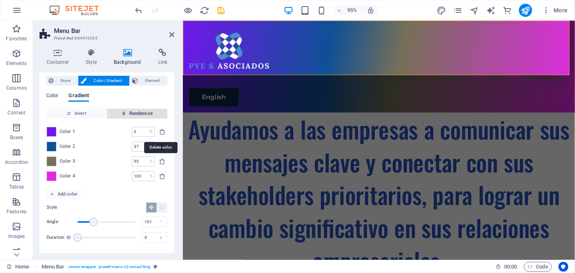
click at [161, 130] on icon "delete" at bounding box center [162, 131] width 7 height 7
type input "37"
type input "55"
type input "100"
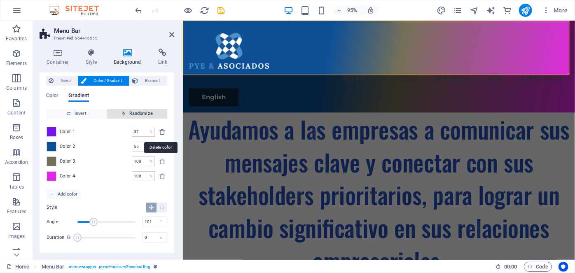
scroll to position [3, 0]
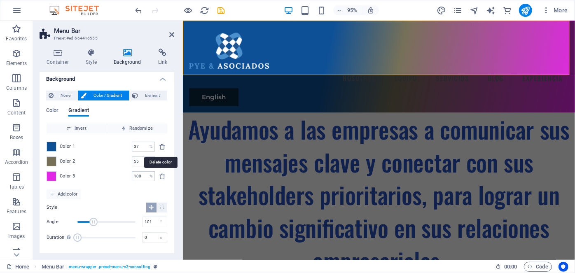
click at [159, 145] on icon "delete" at bounding box center [162, 146] width 7 height 7
type input "55"
type input "100"
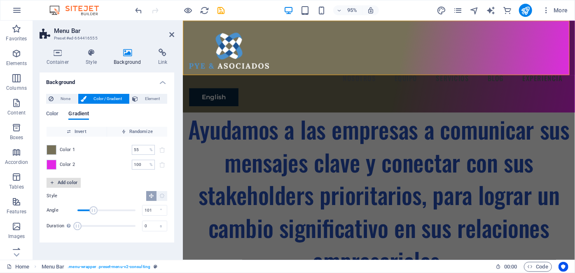
click at [67, 182] on span "Add color" at bounding box center [64, 183] width 28 height 10
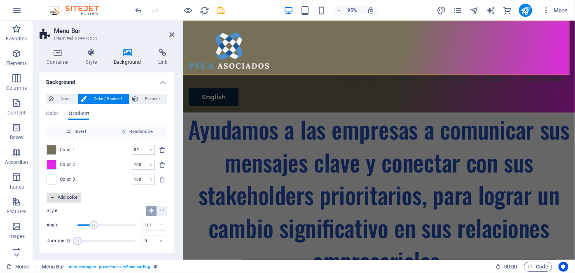
click at [54, 197] on icon "button" at bounding box center [52, 197] width 5 height 5
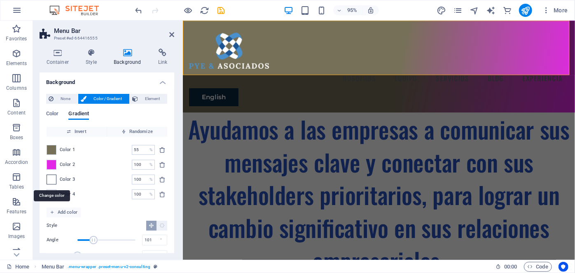
click at [51, 179] on span at bounding box center [51, 179] width 9 height 9
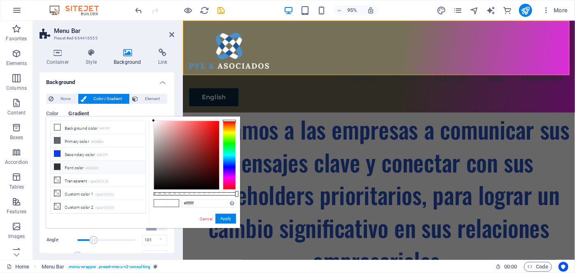
click at [54, 166] on icon at bounding box center [57, 167] width 6 height 6
click at [158, 201] on span at bounding box center [160, 203] width 12 height 7
click at [232, 221] on button "Apply" at bounding box center [225, 219] width 21 height 10
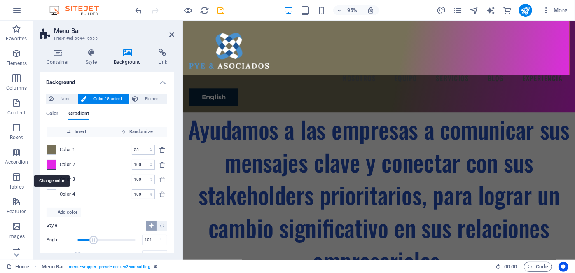
click at [51, 163] on span at bounding box center [51, 164] width 9 height 9
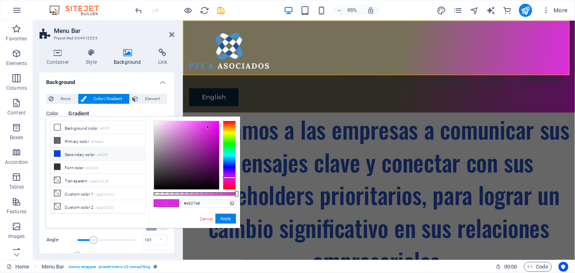
click at [57, 152] on icon at bounding box center [57, 154] width 6 height 6
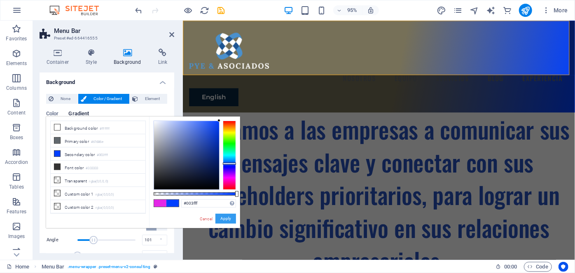
click at [223, 216] on button "Apply" at bounding box center [225, 219] width 21 height 10
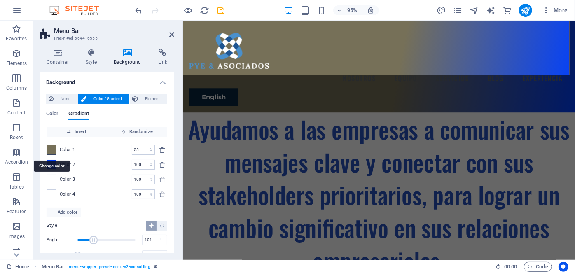
click at [49, 148] on span at bounding box center [51, 149] width 9 height 9
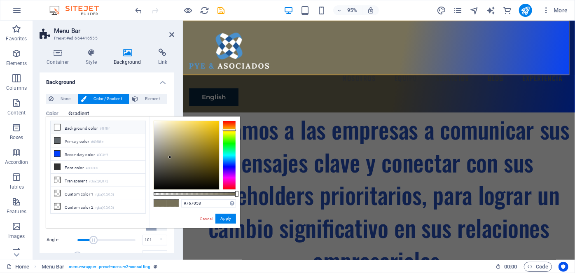
click at [81, 127] on li "Background color #ffffff" at bounding box center [98, 127] width 95 height 13
type input "#ffffff"
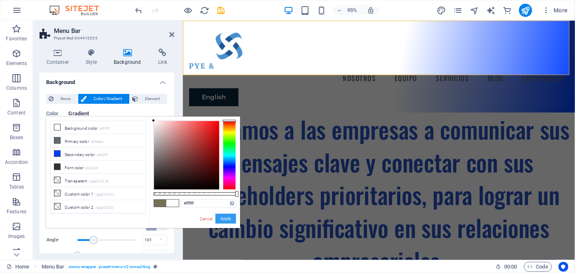
click at [226, 220] on button "Apply" at bounding box center [225, 219] width 21 height 10
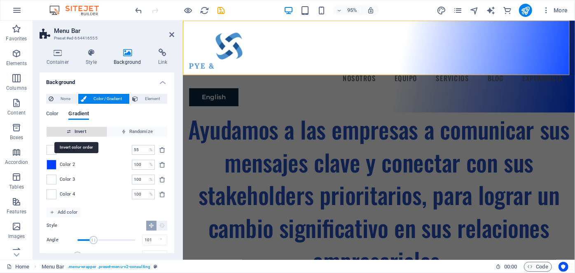
click at [83, 131] on span "Invert" at bounding box center [77, 132] width 54 height 10
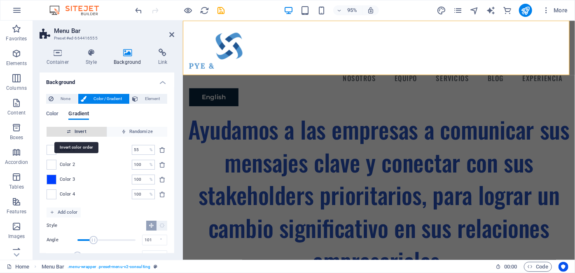
click at [83, 131] on span "Invert" at bounding box center [77, 132] width 54 height 10
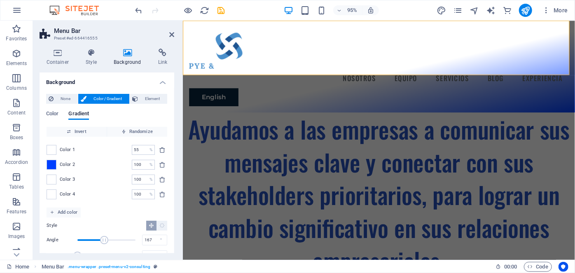
drag, startPoint x: 90, startPoint y: 238, endPoint x: 104, endPoint y: 238, distance: 14.0
click at [104, 238] on span "Angle" at bounding box center [104, 240] width 8 height 8
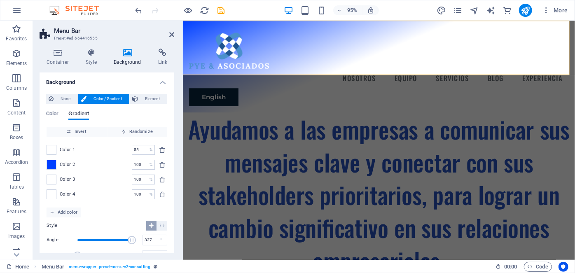
drag, startPoint x: 103, startPoint y: 241, endPoint x: 131, endPoint y: 240, distance: 27.6
click at [131, 240] on span "Angle" at bounding box center [132, 240] width 8 height 8
drag, startPoint x: 128, startPoint y: 238, endPoint x: 152, endPoint y: 238, distance: 23.5
click at [152, 238] on div "Angle 360 °" at bounding box center [107, 240] width 121 height 12
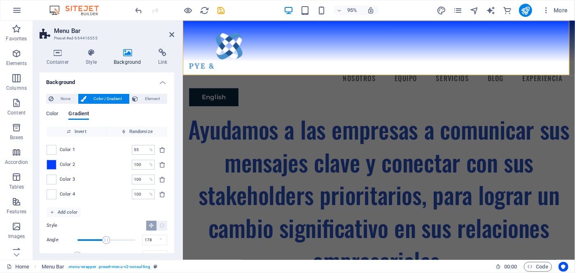
drag, startPoint x: 133, startPoint y: 240, endPoint x: 105, endPoint y: 240, distance: 27.2
click at [105, 240] on span "Angle" at bounding box center [106, 240] width 8 height 8
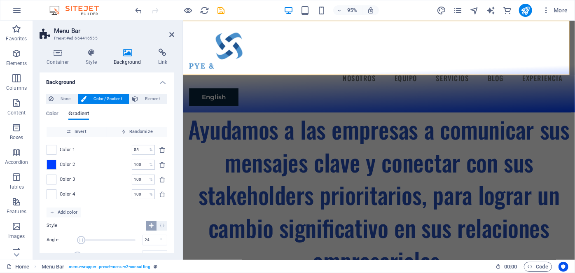
drag, startPoint x: 108, startPoint y: 239, endPoint x: 81, endPoint y: 232, distance: 28.1
click at [81, 232] on div "Style Angle 24 ° Duration Duration of the background animation. A value of "0" …" at bounding box center [107, 241] width 121 height 48
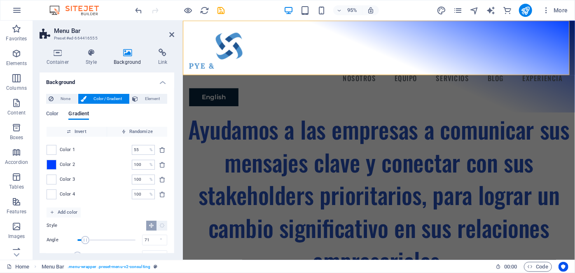
drag, startPoint x: 82, startPoint y: 240, endPoint x: 89, endPoint y: 240, distance: 7.0
click at [89, 240] on span "Angle" at bounding box center [86, 240] width 8 height 8
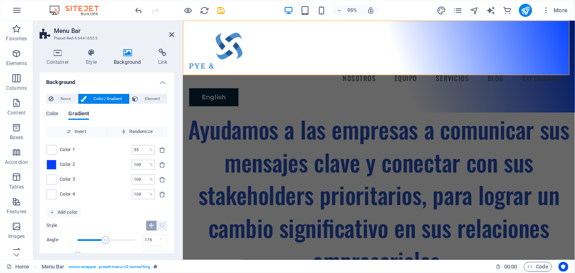
drag, startPoint x: 88, startPoint y: 240, endPoint x: 105, endPoint y: 240, distance: 16.9
click at [105, 240] on span "Angle" at bounding box center [106, 240] width 8 height 8
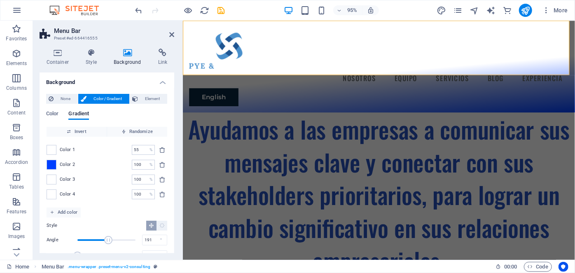
drag, startPoint x: 102, startPoint y: 241, endPoint x: 107, endPoint y: 242, distance: 5.5
click at [107, 242] on span "Angle" at bounding box center [108, 240] width 8 height 8
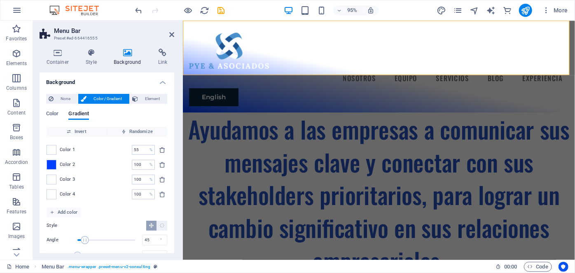
drag, startPoint x: 105, startPoint y: 240, endPoint x: 84, endPoint y: 246, distance: 21.9
click at [84, 246] on span "Angle" at bounding box center [106, 240] width 58 height 12
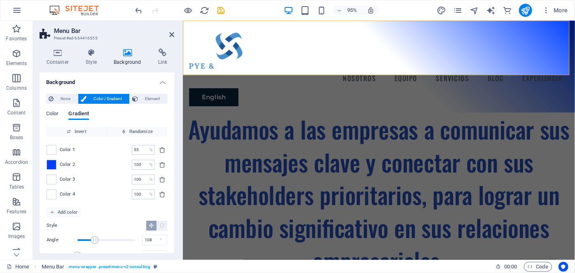
drag, startPoint x: 83, startPoint y: 242, endPoint x: 94, endPoint y: 243, distance: 11.2
click at [94, 243] on span "Angle" at bounding box center [95, 240] width 8 height 8
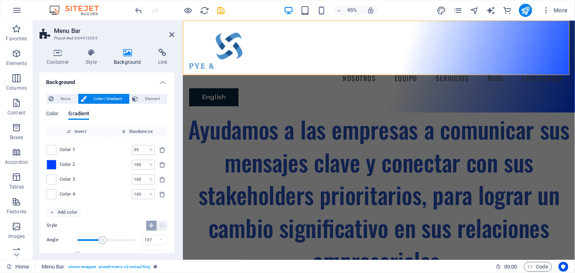
drag, startPoint x: 92, startPoint y: 240, endPoint x: 102, endPoint y: 238, distance: 10.4
click at [102, 238] on span "Angle" at bounding box center [102, 240] width 8 height 8
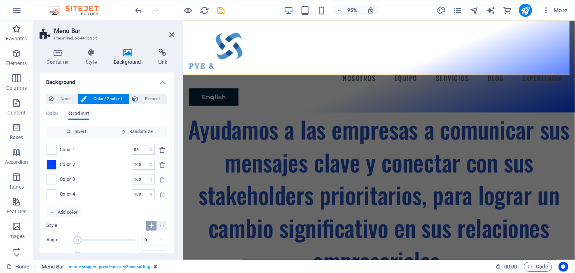
drag, startPoint x: 100, startPoint y: 242, endPoint x: 77, endPoint y: 239, distance: 23.6
click at [77, 239] on span "Angle" at bounding box center [77, 240] width 8 height 8
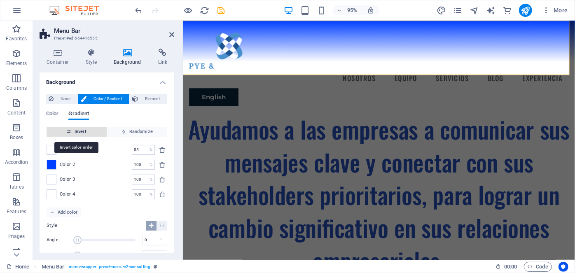
click at [81, 131] on span "Invert" at bounding box center [77, 132] width 54 height 10
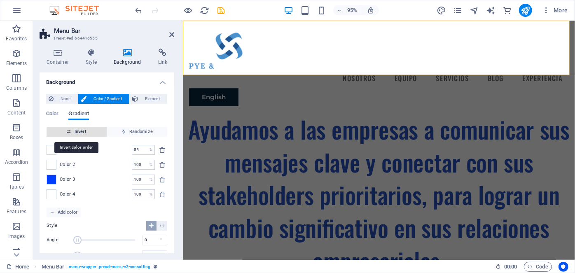
click at [81, 131] on span "Invert" at bounding box center [77, 132] width 54 height 10
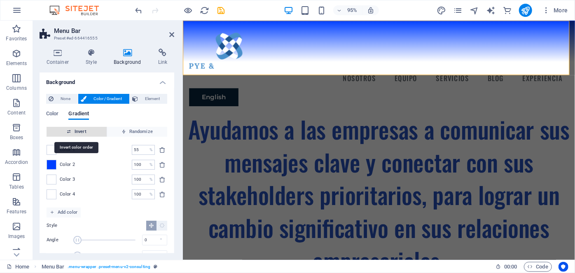
click at [81, 131] on span "Invert" at bounding box center [77, 132] width 54 height 10
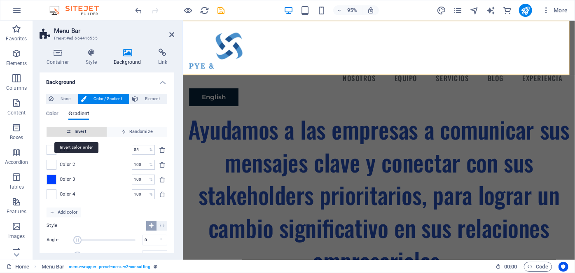
click at [81, 132] on span "Invert" at bounding box center [77, 132] width 54 height 10
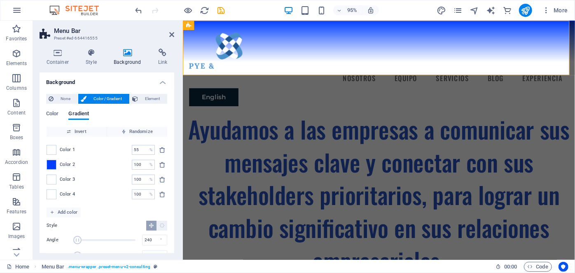
click at [115, 242] on span "Angle" at bounding box center [106, 240] width 58 height 12
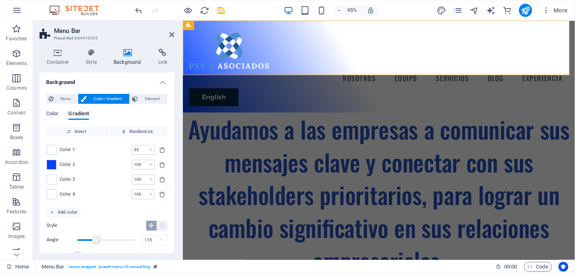
drag, startPoint x: 114, startPoint y: 240, endPoint x: 96, endPoint y: 247, distance: 20.1
click at [96, 247] on div "Angle 115 ° Duration Duration of the background animation. A value of "0" disab…" at bounding box center [107, 248] width 121 height 28
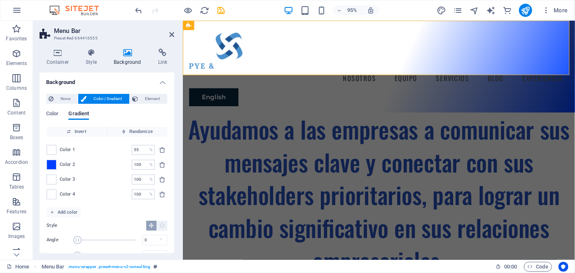
drag, startPoint x: 95, startPoint y: 240, endPoint x: 75, endPoint y: 245, distance: 20.7
click at [75, 245] on div "Angle 0 °" at bounding box center [107, 240] width 121 height 12
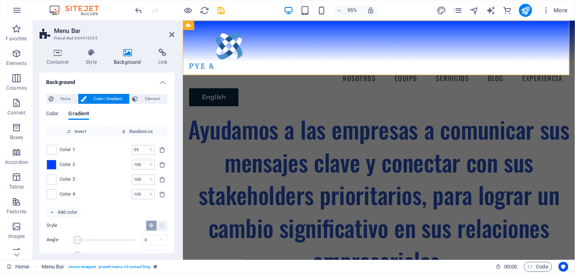
drag, startPoint x: 77, startPoint y: 242, endPoint x: 70, endPoint y: 242, distance: 7.8
click at [70, 242] on div "Angle 0 °" at bounding box center [107, 240] width 121 height 12
drag, startPoint x: 75, startPoint y: 240, endPoint x: 139, endPoint y: 243, distance: 64.3
click at [152, 240] on div "Angle 360 °" at bounding box center [107, 240] width 121 height 12
type input "360"
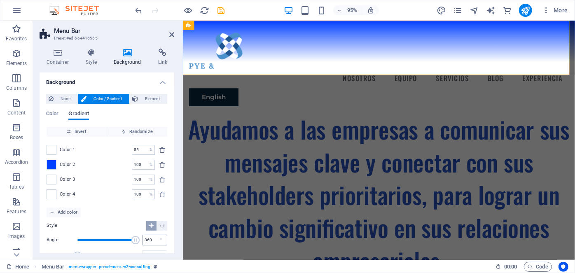
drag, startPoint x: 133, startPoint y: 240, endPoint x: 144, endPoint y: 243, distance: 11.0
click at [144, 243] on div "Angle 360 °" at bounding box center [107, 240] width 121 height 12
click at [86, 133] on span "Invert" at bounding box center [77, 132] width 54 height 10
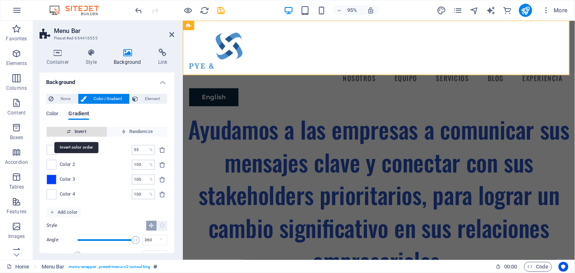
click at [86, 133] on span "Invert" at bounding box center [77, 132] width 54 height 10
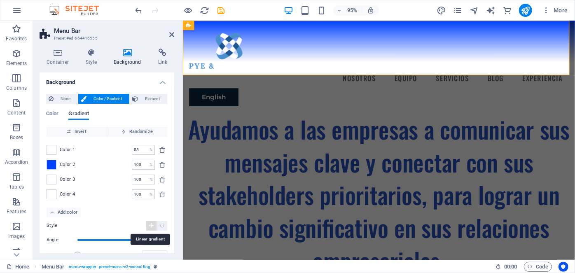
click at [151, 225] on icon "Linear gradient" at bounding box center [151, 225] width 5 height 5
click at [162, 227] on icon "Radial gradient" at bounding box center [161, 225] width 5 height 5
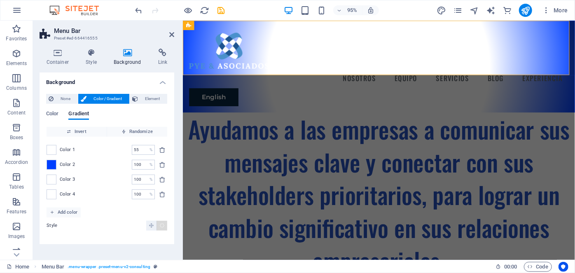
click at [165, 225] on button "Radial gradient" at bounding box center [161, 226] width 11 height 10
click at [148, 226] on button "Linear gradient" at bounding box center [151, 226] width 10 height 10
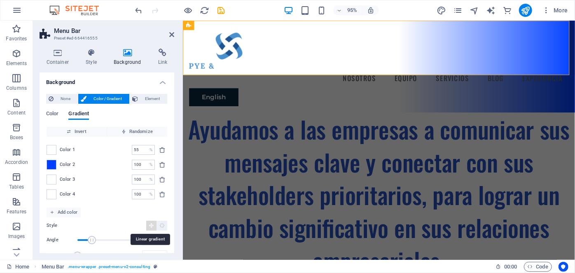
click at [150, 224] on icon "Linear gradient" at bounding box center [151, 225] width 5 height 5
click at [149, 226] on icon "Linear gradient" at bounding box center [151, 225] width 5 height 5
click at [159, 226] on icon "Radial gradient" at bounding box center [161, 225] width 5 height 5
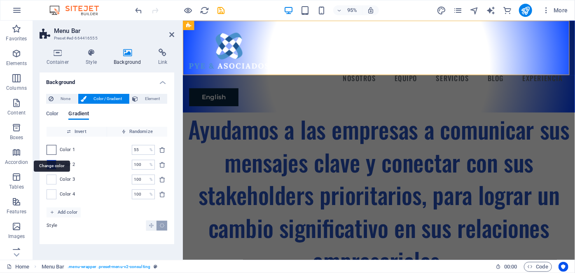
click at [54, 149] on span at bounding box center [51, 149] width 9 height 9
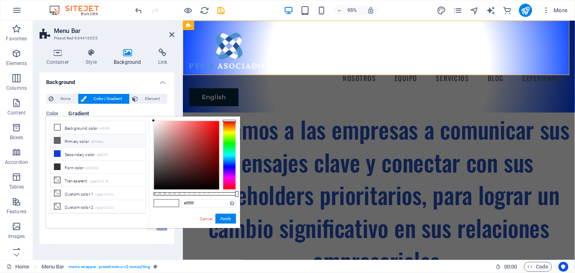
click at [56, 142] on icon at bounding box center [57, 141] width 6 height 6
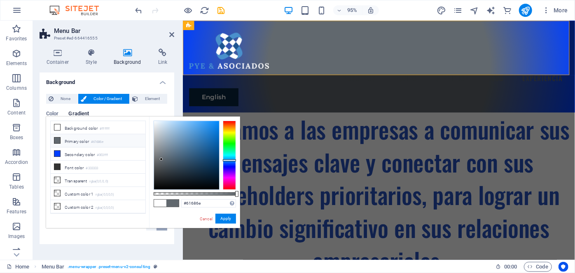
click at [58, 141] on icon at bounding box center [57, 141] width 6 height 6
click at [57, 139] on icon at bounding box center [57, 141] width 6 height 6
click at [159, 203] on span at bounding box center [160, 203] width 12 height 7
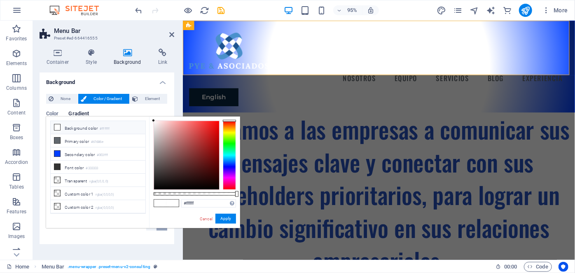
click at [56, 128] on icon at bounding box center [57, 127] width 6 height 6
click at [59, 126] on icon at bounding box center [57, 127] width 6 height 6
click at [67, 165] on li "Font color #333333" at bounding box center [98, 167] width 95 height 13
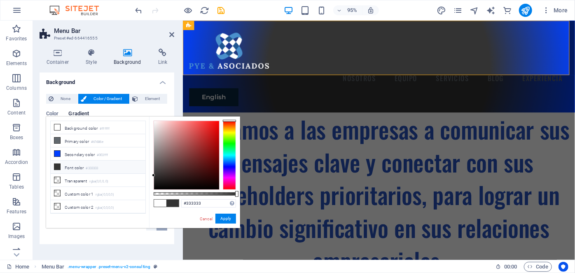
click at [59, 165] on icon at bounding box center [57, 167] width 6 height 6
click at [161, 200] on span at bounding box center [160, 203] width 12 height 7
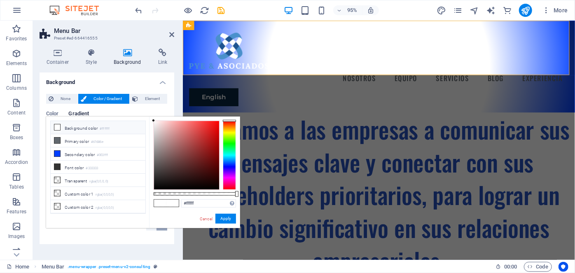
click at [56, 127] on icon at bounding box center [57, 127] width 6 height 6
click at [58, 128] on icon at bounding box center [57, 127] width 6 height 6
click at [56, 128] on icon at bounding box center [57, 127] width 6 height 6
click at [55, 128] on icon at bounding box center [57, 127] width 6 height 6
click at [55, 124] on icon at bounding box center [57, 127] width 6 height 6
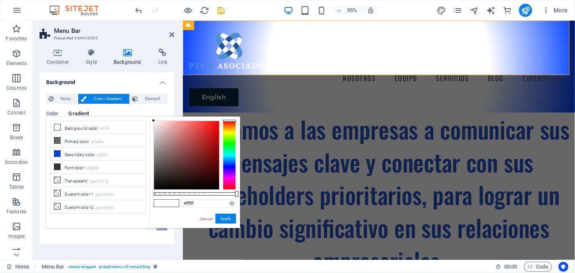
click at [175, 205] on span at bounding box center [172, 203] width 12 height 7
click at [55, 152] on icon at bounding box center [57, 154] width 6 height 6
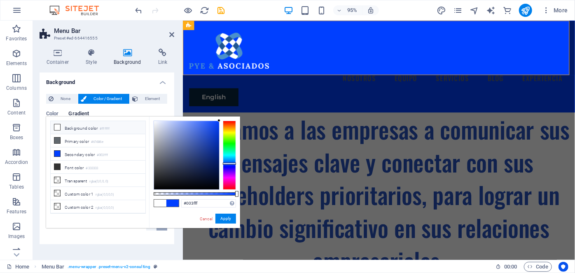
click at [57, 127] on icon at bounding box center [57, 127] width 6 height 6
type input "#ffffff"
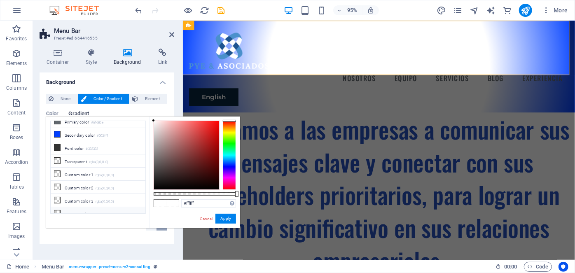
scroll to position [34, 0]
click at [231, 218] on button "Apply" at bounding box center [225, 219] width 21 height 10
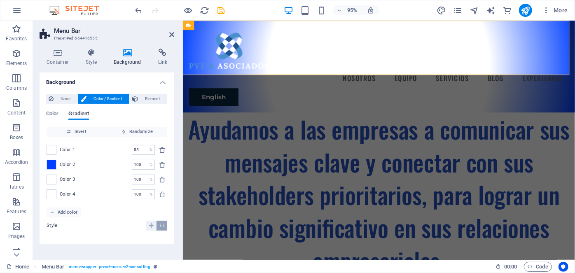
click at [54, 224] on span "Style" at bounding box center [52, 225] width 11 height 7
click at [154, 225] on icon "Linear gradient" at bounding box center [151, 225] width 5 height 5
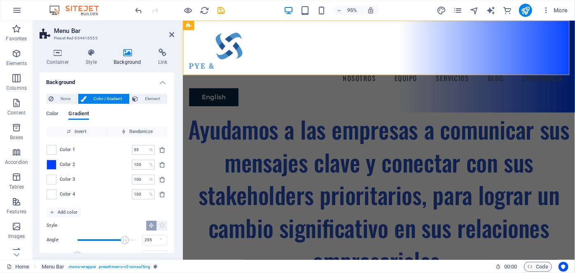
drag, startPoint x: 91, startPoint y: 238, endPoint x: 124, endPoint y: 243, distance: 32.8
click at [124, 243] on span "Angle" at bounding box center [125, 240] width 8 height 8
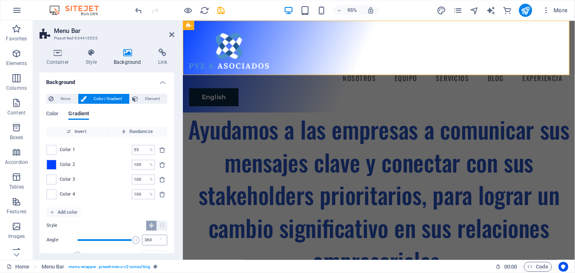
drag, startPoint x: 123, startPoint y: 239, endPoint x: 144, endPoint y: 243, distance: 20.9
click at [144, 243] on div "Angle 360 °" at bounding box center [107, 240] width 121 height 12
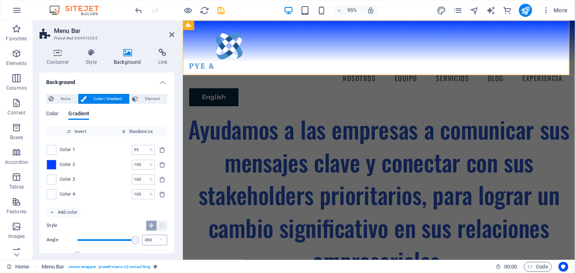
drag, startPoint x: 134, startPoint y: 240, endPoint x: 142, endPoint y: 241, distance: 7.9
click at [142, 241] on div "Angle 360 °" at bounding box center [107, 240] width 121 height 12
drag, startPoint x: 135, startPoint y: 240, endPoint x: 142, endPoint y: 240, distance: 7.0
click at [142, 240] on div "Angle 360 °" at bounding box center [107, 240] width 121 height 12
click at [146, 239] on input "360" at bounding box center [154, 240] width 24 height 10
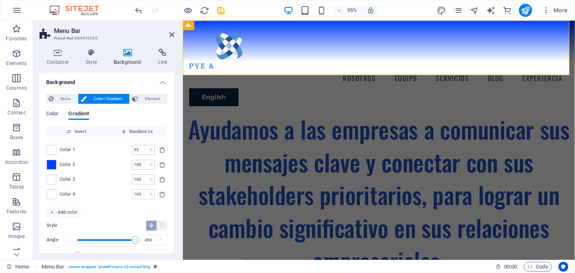
click at [134, 241] on span "Angle" at bounding box center [135, 240] width 8 height 8
click at [90, 240] on span "Angle" at bounding box center [106, 240] width 58 height 12
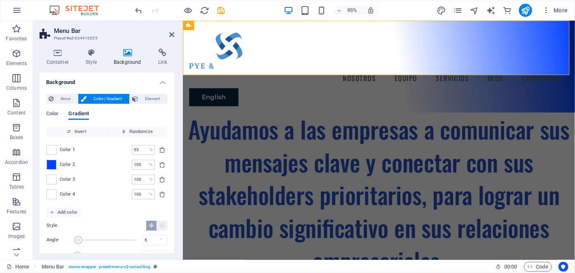
click at [78, 240] on span "Angle" at bounding box center [106, 240] width 58 height 12
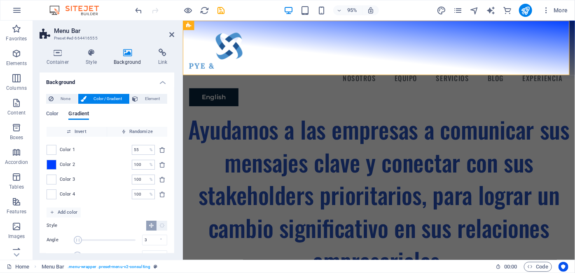
click at [78, 240] on span "Angle" at bounding box center [78, 240] width 8 height 8
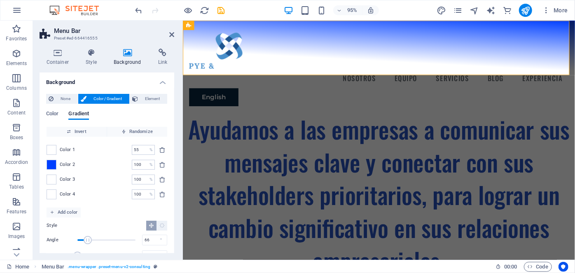
drag, startPoint x: 78, startPoint y: 240, endPoint x: 88, endPoint y: 244, distance: 10.6
click at [88, 244] on span "Angle" at bounding box center [88, 240] width 8 height 8
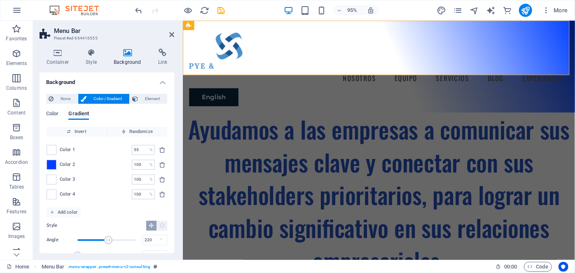
type input "225"
drag, startPoint x: 89, startPoint y: 240, endPoint x: 113, endPoint y: 244, distance: 24.5
click at [113, 244] on span "Angle" at bounding box center [114, 240] width 8 height 8
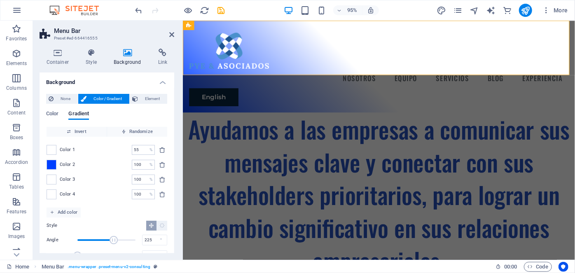
scroll to position [18, 0]
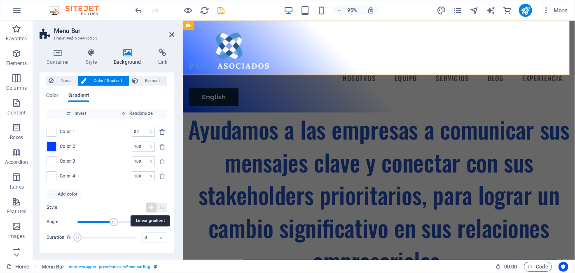
click at [152, 207] on icon "Linear gradient" at bounding box center [151, 207] width 5 height 5
click at [527, 9] on icon "publish" at bounding box center [524, 10] width 9 height 9
checkbox input "false"
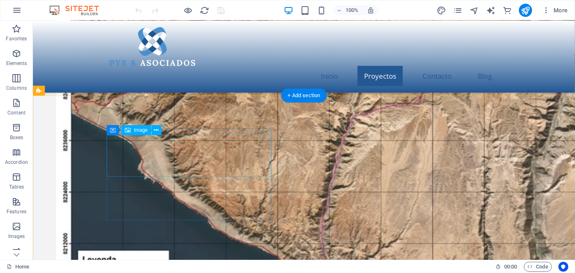
scroll to position [1367, 0]
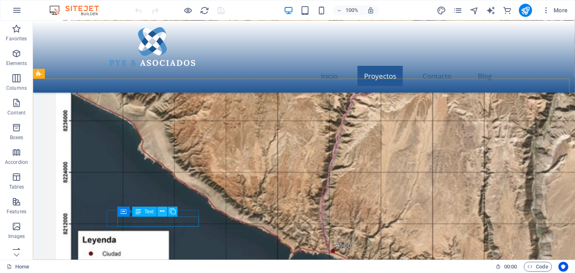
click at [161, 211] on icon at bounding box center [162, 211] width 5 height 9
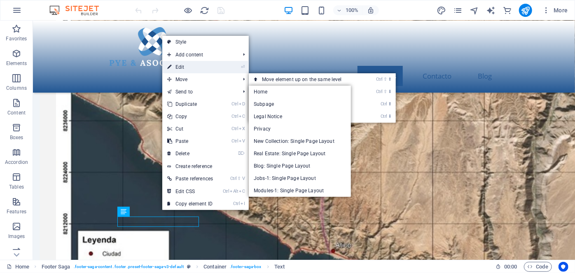
click at [188, 69] on link "⏎ Edit" at bounding box center [190, 67] width 56 height 12
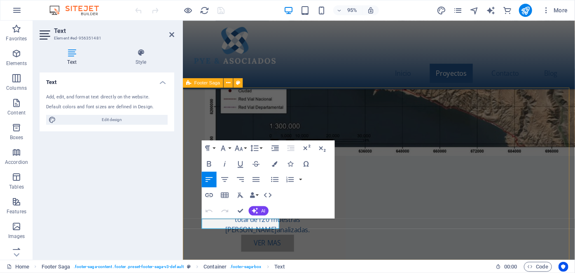
scroll to position [1354, 0]
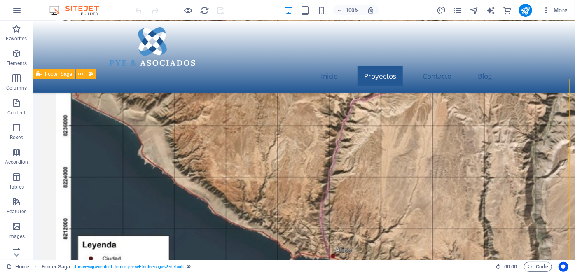
scroll to position [1367, 0]
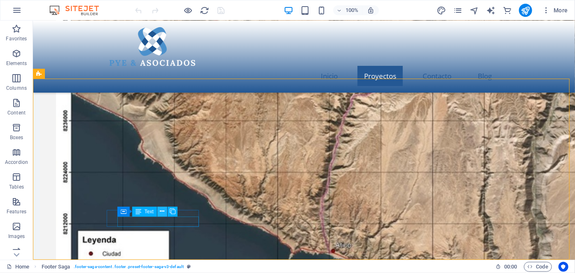
click at [162, 212] on icon at bounding box center [162, 211] width 5 height 9
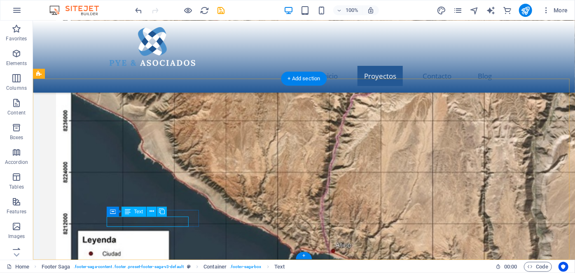
click at [151, 214] on icon at bounding box center [151, 211] width 5 height 9
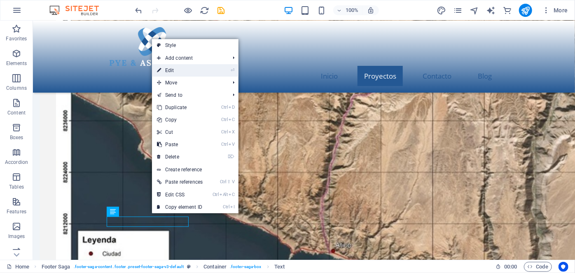
click at [174, 69] on link "⏎ Edit" at bounding box center [180, 70] width 56 height 12
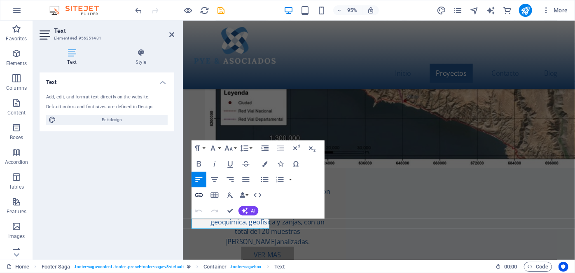
click at [194, 194] on icon "button" at bounding box center [198, 195] width 9 height 9
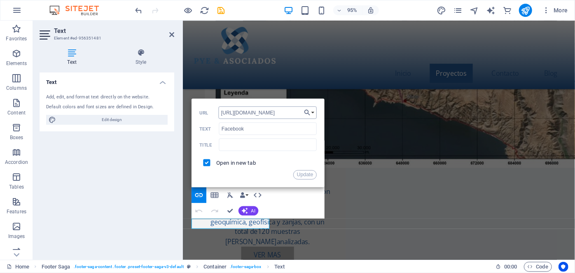
click at [293, 113] on input "[URL][DOMAIN_NAME]" at bounding box center [267, 112] width 98 height 12
click at [291, 112] on input "[URL][DOMAIN_NAME]" at bounding box center [267, 112] width 98 height 12
type input "h"
type input "[URL][DOMAIN_NAME]"
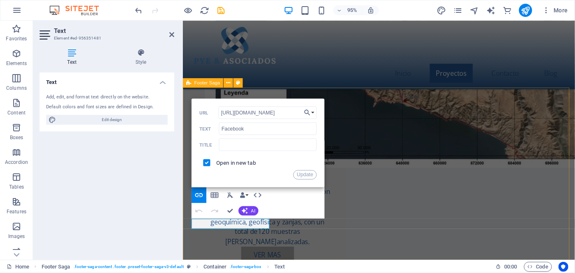
scroll to position [0, 0]
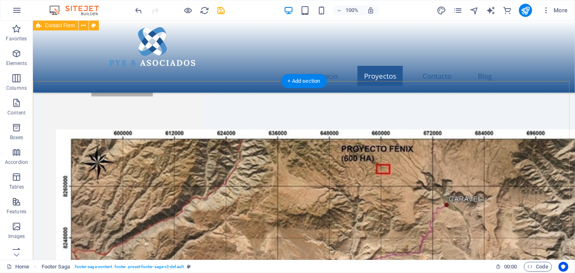
scroll to position [1130, 0]
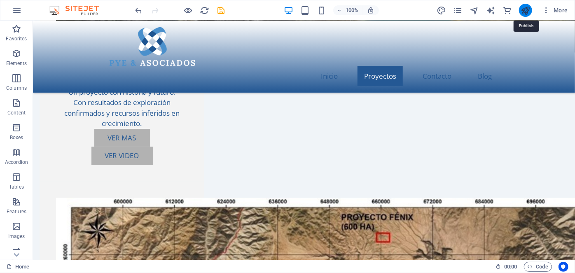
click at [527, 10] on icon "publish" at bounding box center [524, 10] width 9 height 9
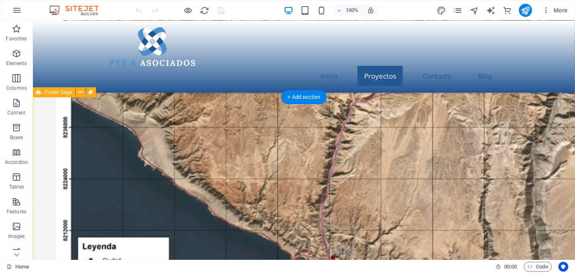
scroll to position [1367, 0]
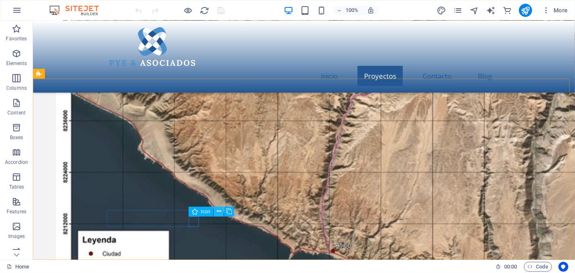
click at [217, 211] on icon at bounding box center [219, 211] width 5 height 9
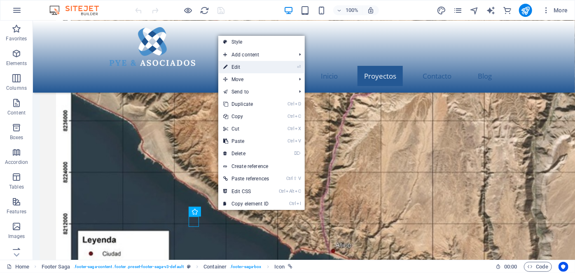
click at [254, 65] on link "⏎ Edit" at bounding box center [246, 67] width 56 height 12
select select "xMidYMid"
select select "px"
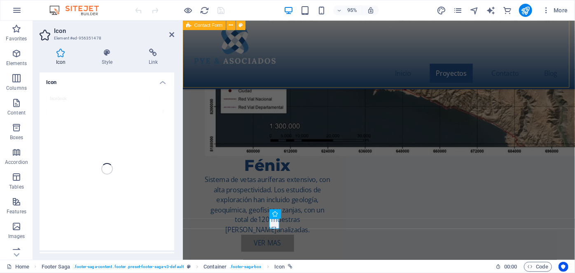
scroll to position [1354, 0]
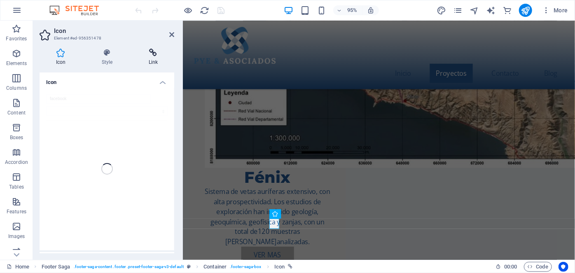
click at [156, 55] on icon at bounding box center [153, 53] width 42 height 8
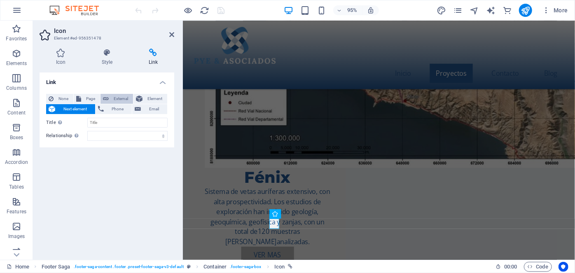
click at [125, 97] on span "External" at bounding box center [120, 99] width 19 height 10
select select "blank"
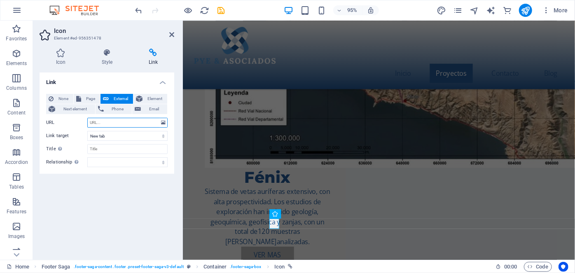
paste input "[URL][DOMAIN_NAME]"
type input "[URL][DOMAIN_NAME]"
click at [524, 11] on icon "publish" at bounding box center [524, 10] width 9 height 9
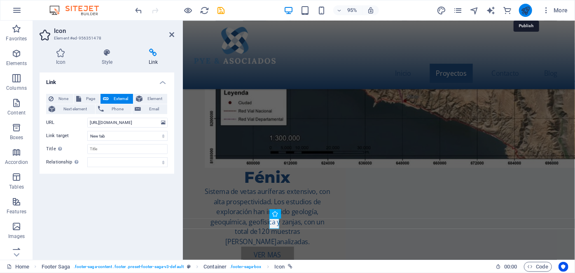
scroll to position [1367, 0]
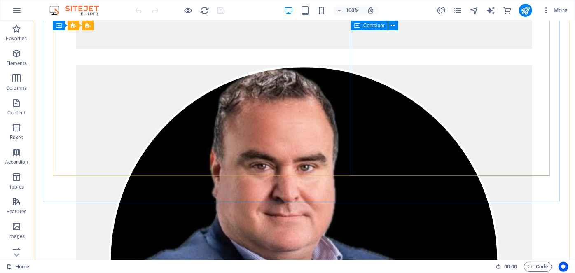
scroll to position [5928, 0]
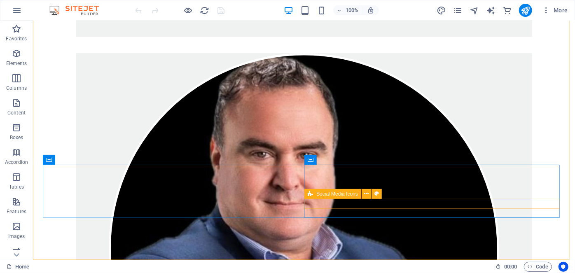
click at [348, 198] on div "Social Media Icons" at bounding box center [332, 194] width 57 height 10
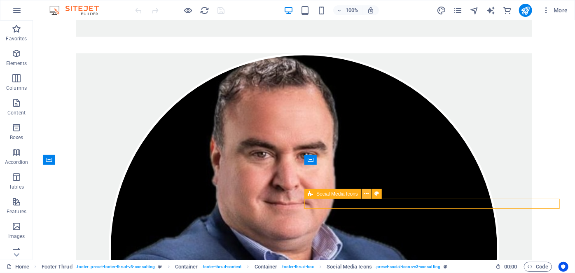
click at [368, 194] on icon at bounding box center [366, 193] width 5 height 9
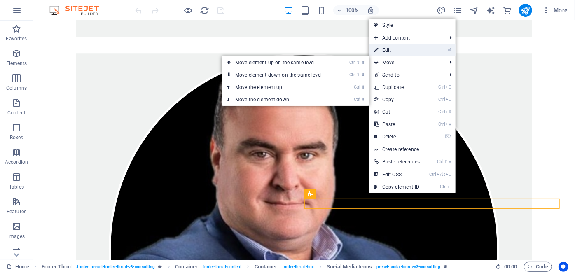
click at [403, 52] on link "⏎ Edit" at bounding box center [397, 50] width 56 height 12
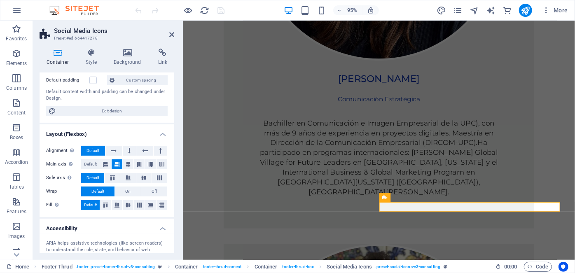
scroll to position [0, 0]
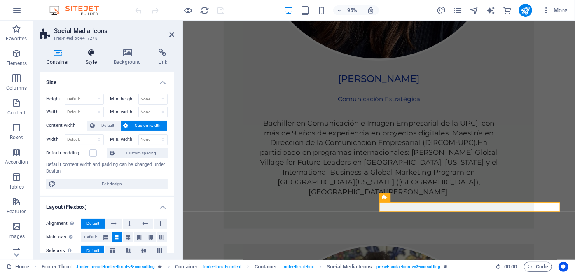
click at [89, 54] on icon at bounding box center [91, 53] width 25 height 8
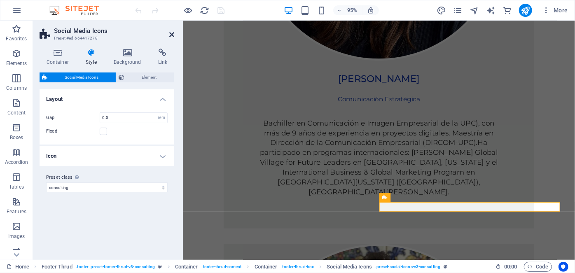
click at [172, 34] on icon at bounding box center [171, 34] width 5 height 7
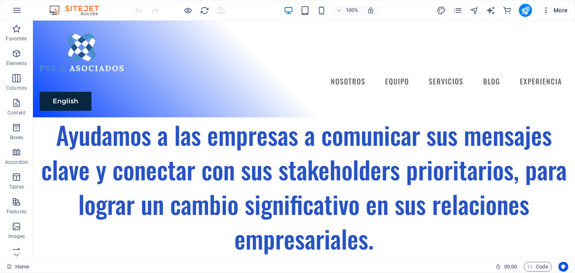
click at [548, 9] on icon "button" at bounding box center [546, 10] width 8 height 8
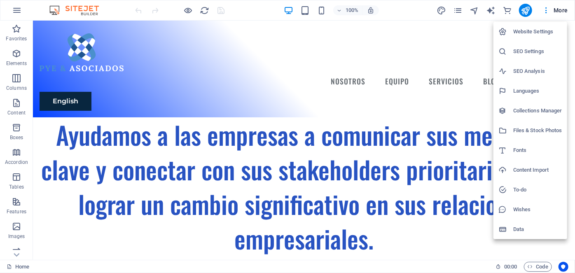
click at [526, 51] on h6 "SEO Settings" at bounding box center [537, 52] width 49 height 10
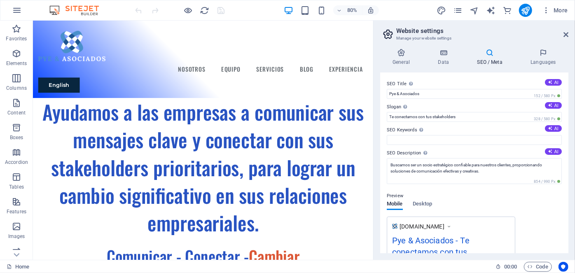
click at [490, 54] on icon at bounding box center [489, 53] width 50 height 8
click at [548, 56] on icon at bounding box center [543, 53] width 50 height 8
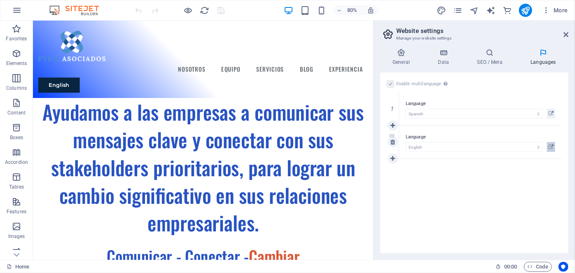
click at [552, 144] on icon at bounding box center [550, 147] width 5 height 10
